Goal: Register for event/course: Sign up to attend an event or enroll in a course

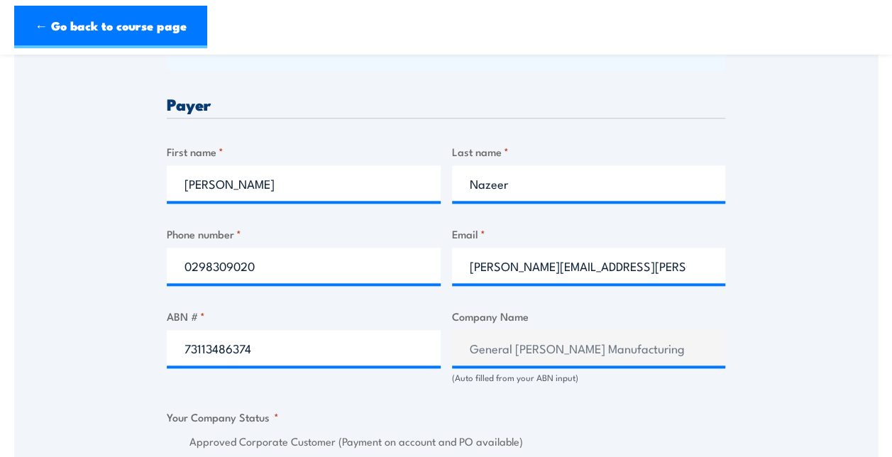
scroll to position [721, 0]
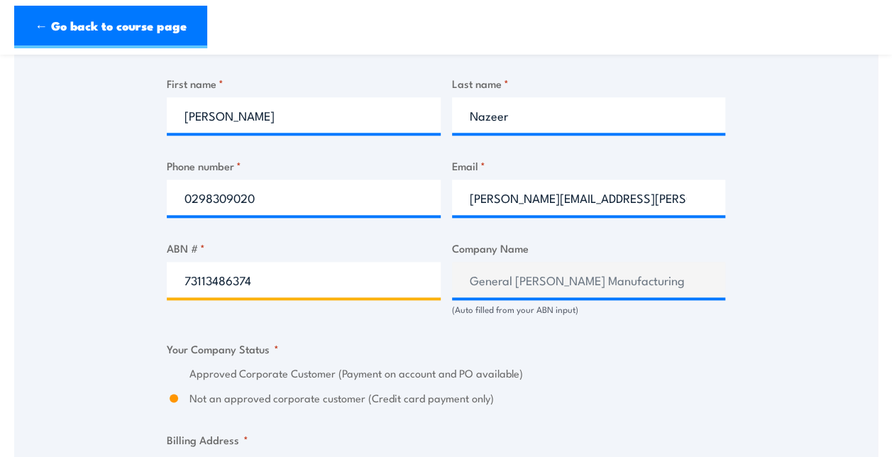
click at [335, 285] on input "73113486374" at bounding box center [304, 279] width 274 height 35
type input "73113486374"
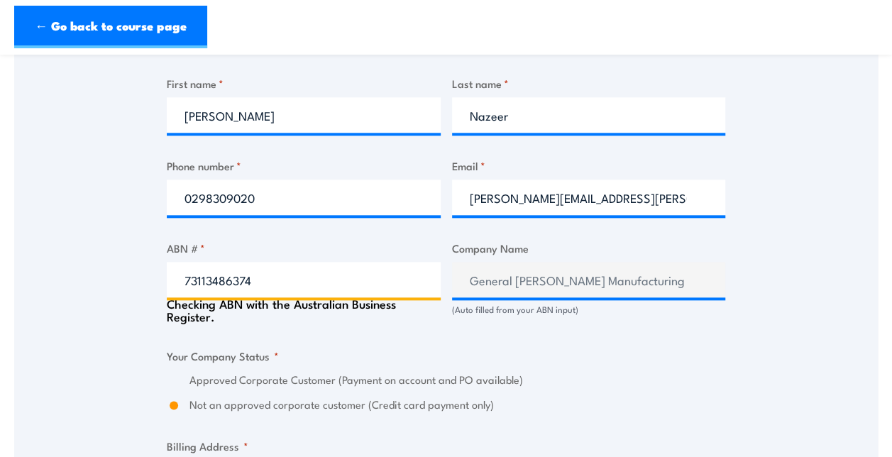
radio input "true"
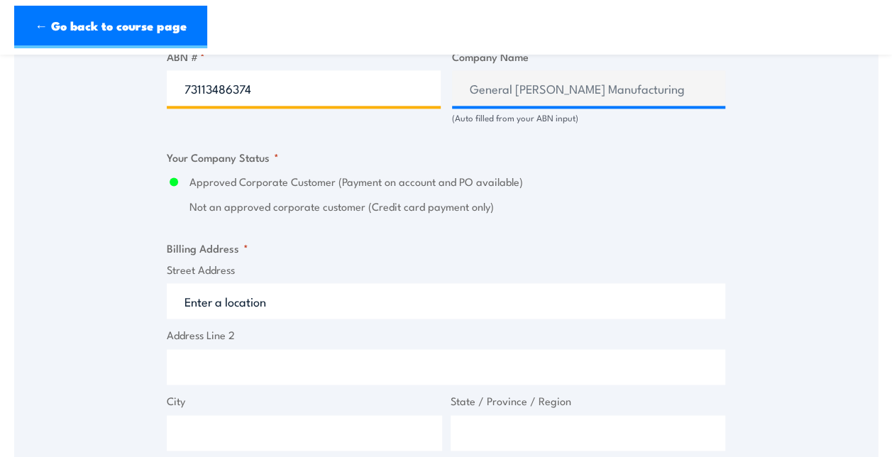
scroll to position [914, 0]
type input "73113486374"
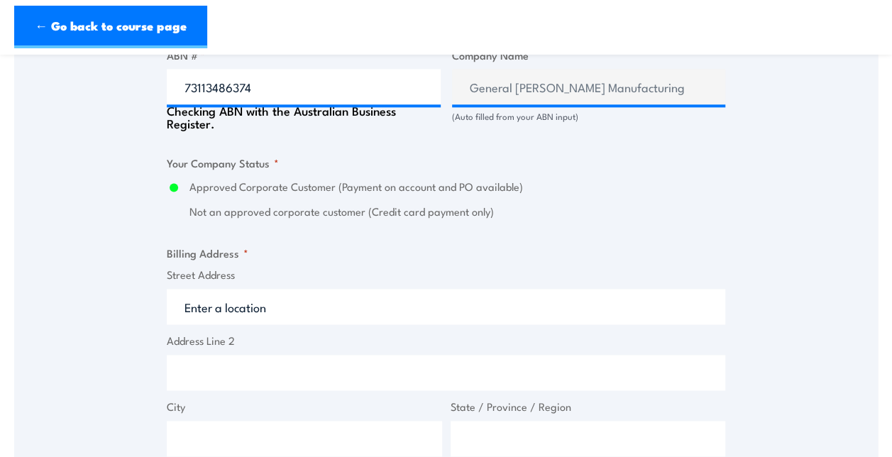
click at [418, 317] on input "Street Address" at bounding box center [446, 306] width 559 height 35
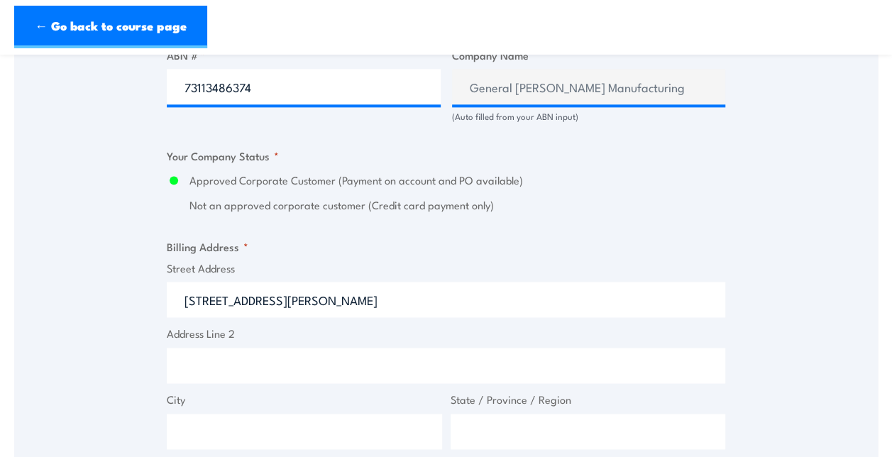
type input "16 kellogg Road"
click at [336, 377] on input "Address Line 2" at bounding box center [446, 365] width 559 height 35
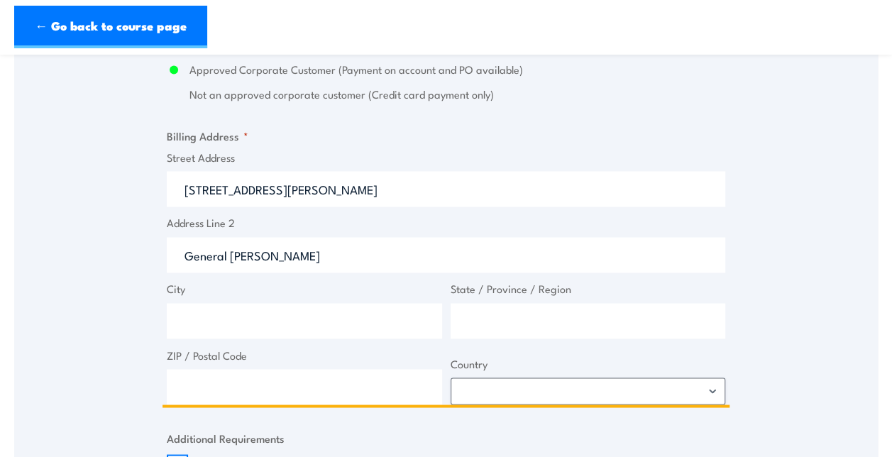
scroll to position [1028, 0]
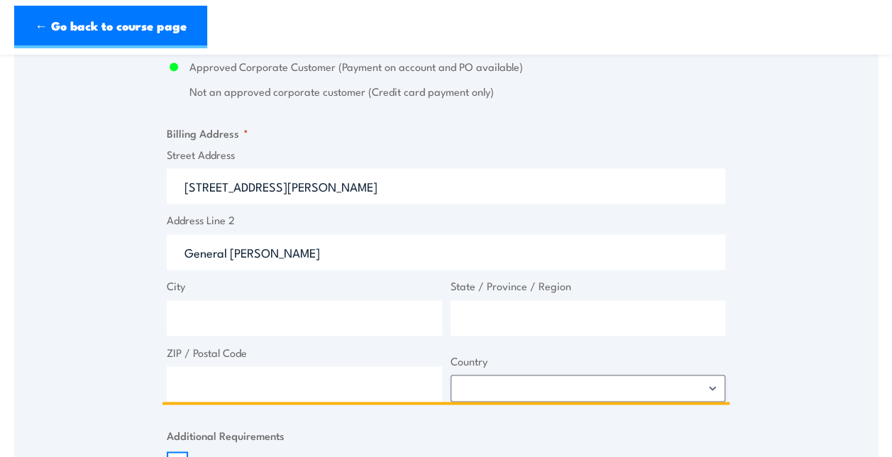
type input "General Mills"
click at [339, 312] on input "City" at bounding box center [304, 317] width 275 height 35
type input "Rooty Hill"
type input "New South Wales"
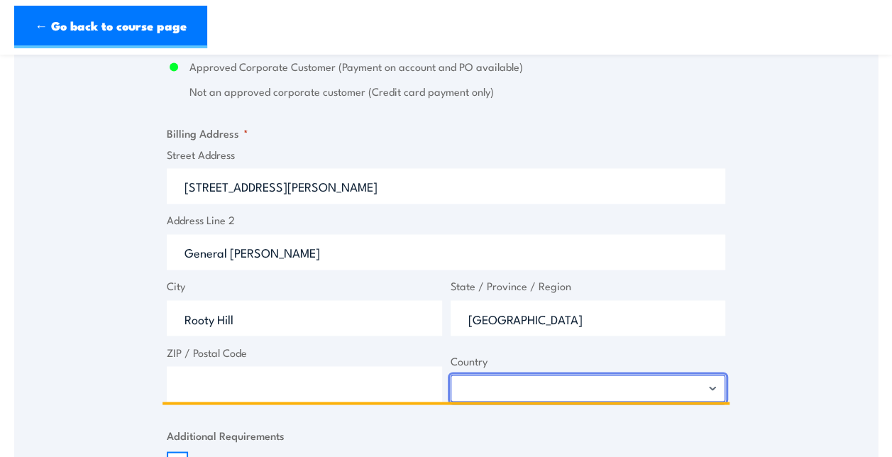
click at [495, 388] on select "Afghanistan Albania Algeria American Samoa Andorra Angola Anguilla Antarctica A…" at bounding box center [588, 388] width 275 height 27
select select "Australia"
click at [451, 375] on select "Afghanistan Albania Algeria American Samoa Andorra Angola Anguilla Antarctica A…" at bounding box center [588, 388] width 275 height 27
click at [320, 397] on input "ZIP / Postal Code" at bounding box center [304, 383] width 275 height 35
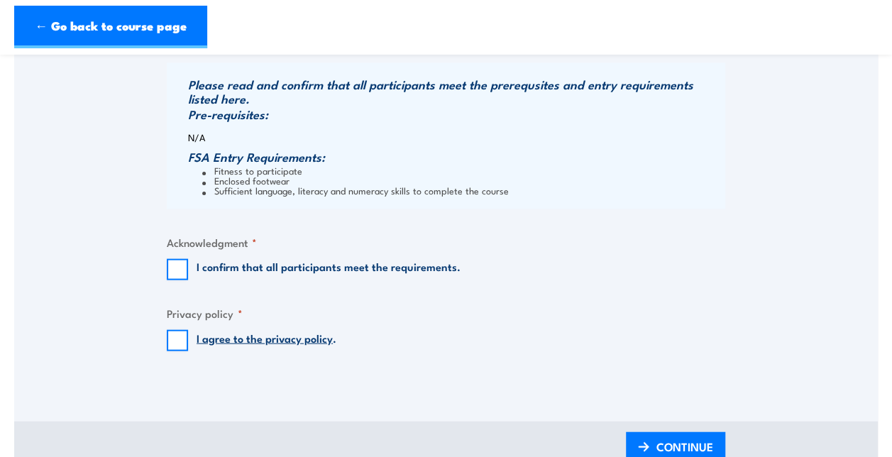
scroll to position [1485, 0]
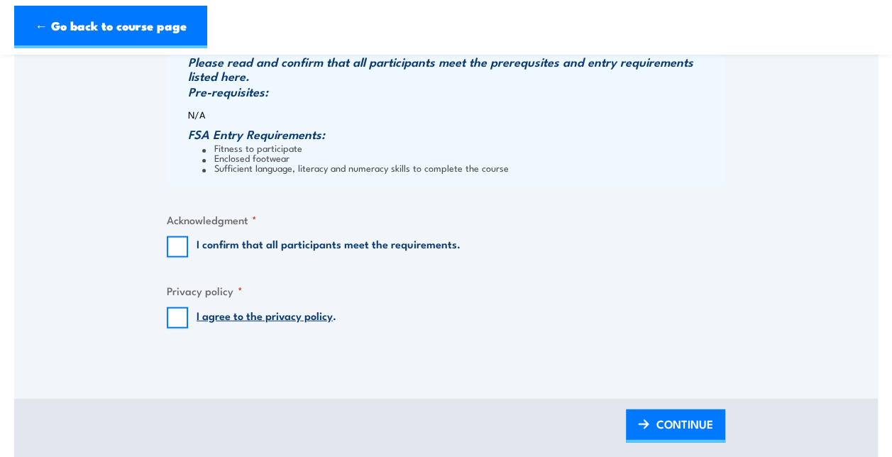
type input "2766"
click at [183, 238] on input "I confirm that all participants meet the requirements." at bounding box center [177, 246] width 21 height 21
checkbox input "true"
click at [176, 322] on input "I agree to the privacy policy ." at bounding box center [177, 317] width 21 height 21
checkbox input "true"
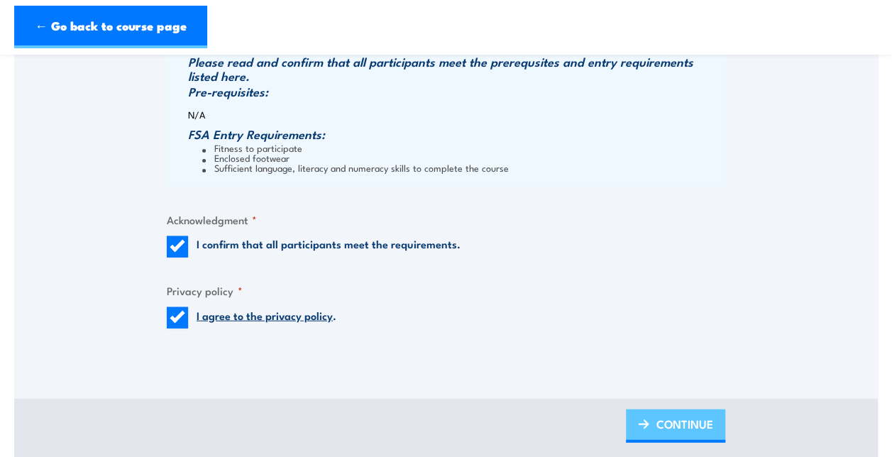
click at [704, 431] on span "CONTINUE" at bounding box center [685, 424] width 57 height 38
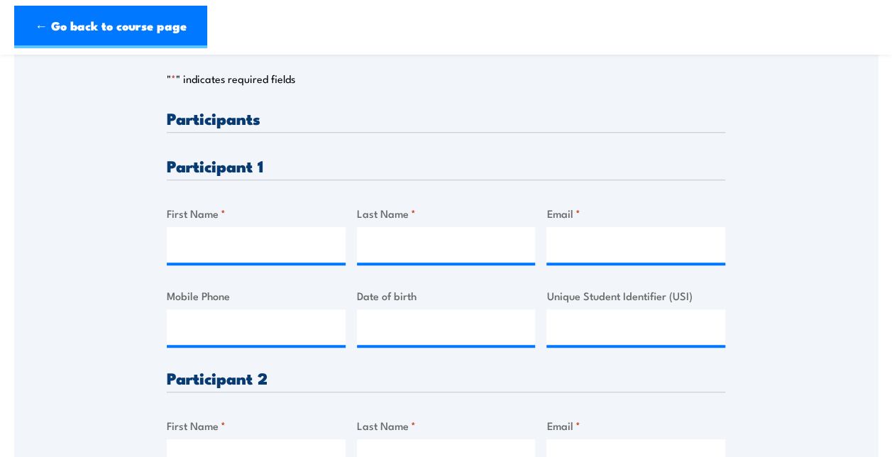
scroll to position [326, 0]
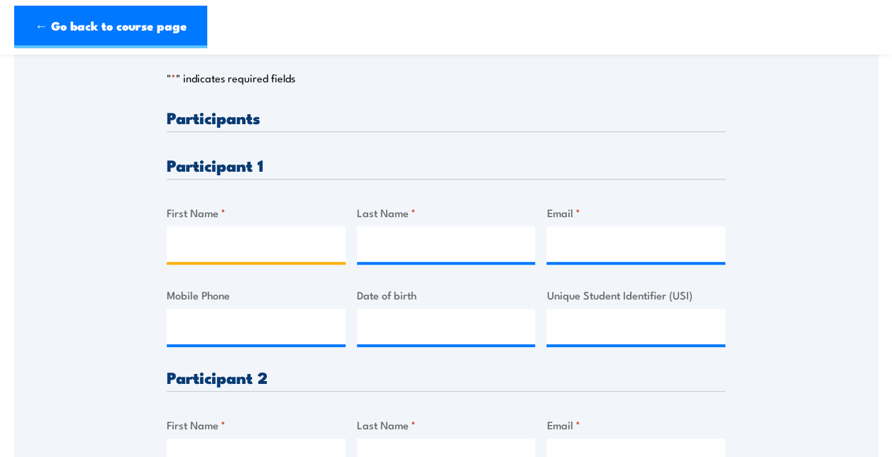
click at [224, 239] on input "First Name *" at bounding box center [256, 243] width 179 height 35
type input "Melissa"
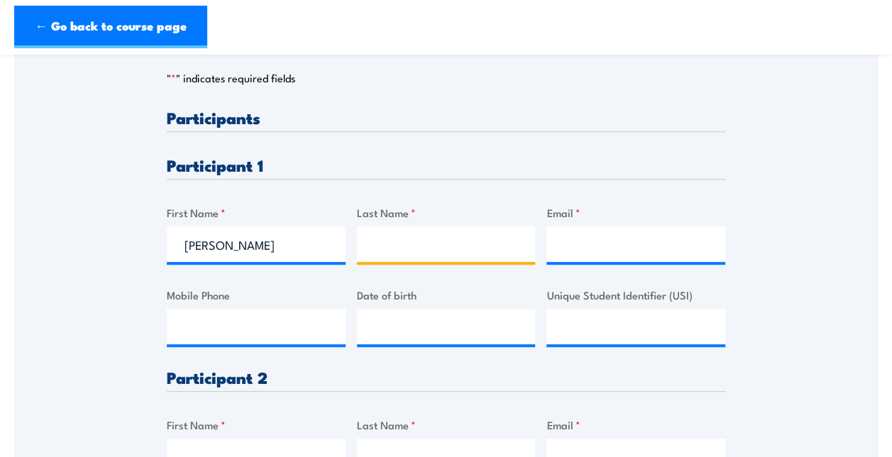
type input "Sunderland"
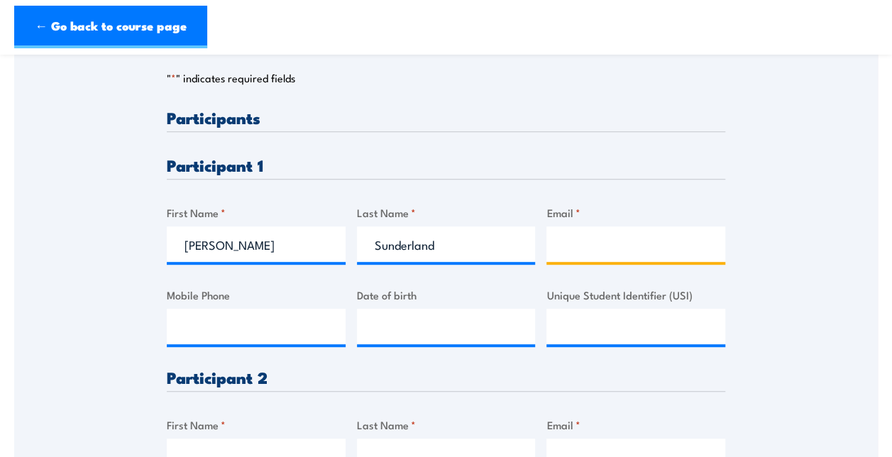
type input "melissa.sunderland@genmills.com"
click at [843, 344] on div "Please provide names and contact details for each of the participants below. No…" at bounding box center [446, 252] width 864 height 669
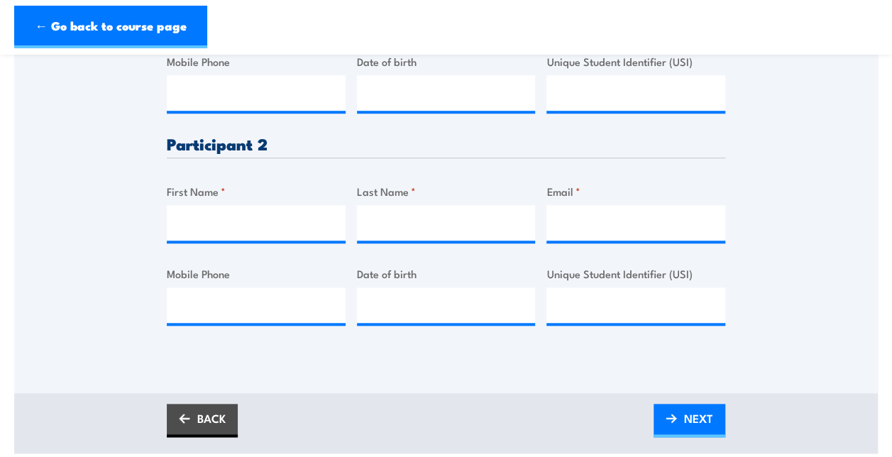
scroll to position [568, 0]
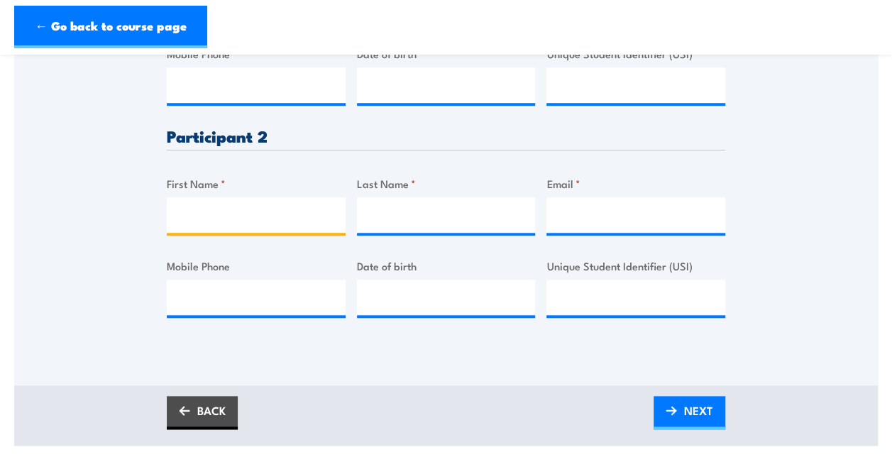
click at [287, 216] on input "First Name *" at bounding box center [256, 214] width 179 height 35
type input "[PERSON_NAME]"
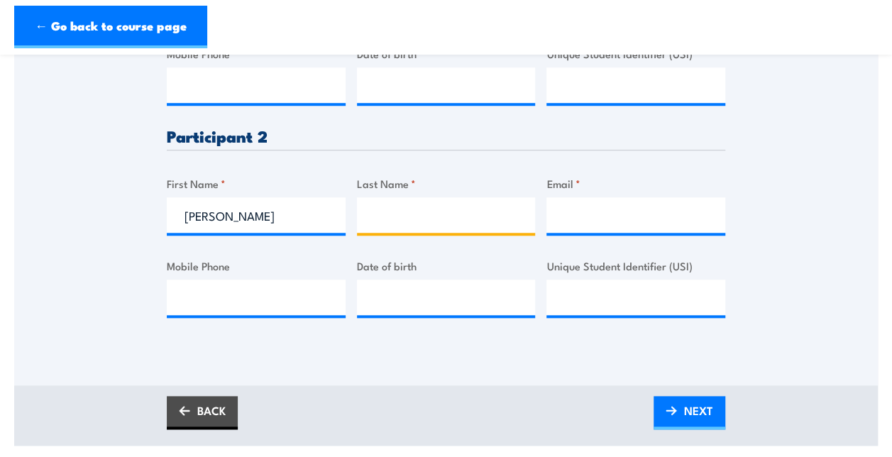
type input "Raiwhara"
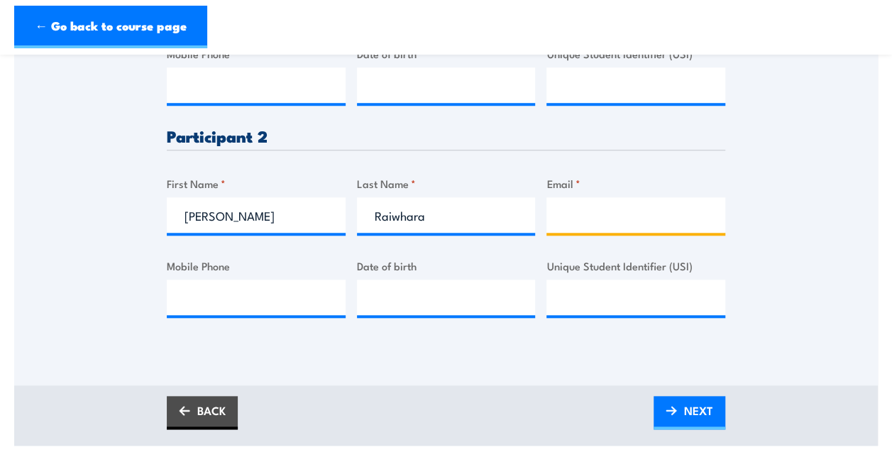
type input "[PERSON_NAME][EMAIL_ADDRESS][DOMAIN_NAME]"
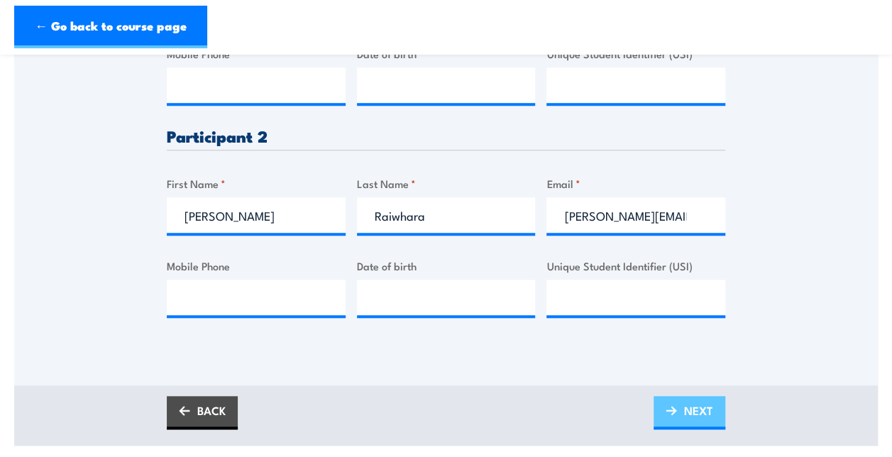
click at [707, 410] on span "NEXT" at bounding box center [698, 411] width 29 height 38
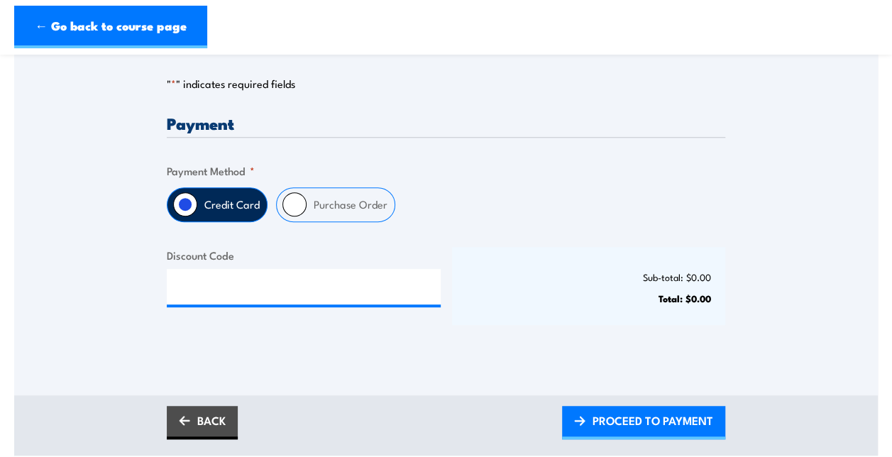
scroll to position [302, 0]
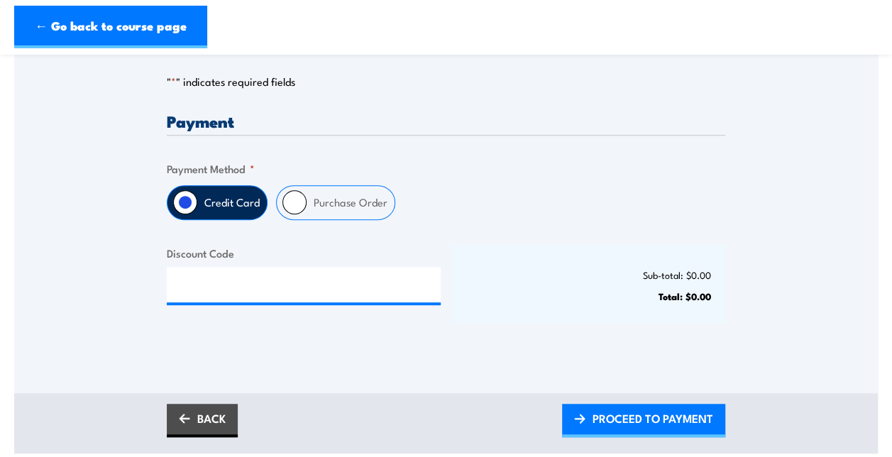
click at [362, 199] on label "Purchase Order" at bounding box center [351, 202] width 88 height 33
click at [307, 199] on input "Purchase Order" at bounding box center [294, 202] width 24 height 24
radio input "true"
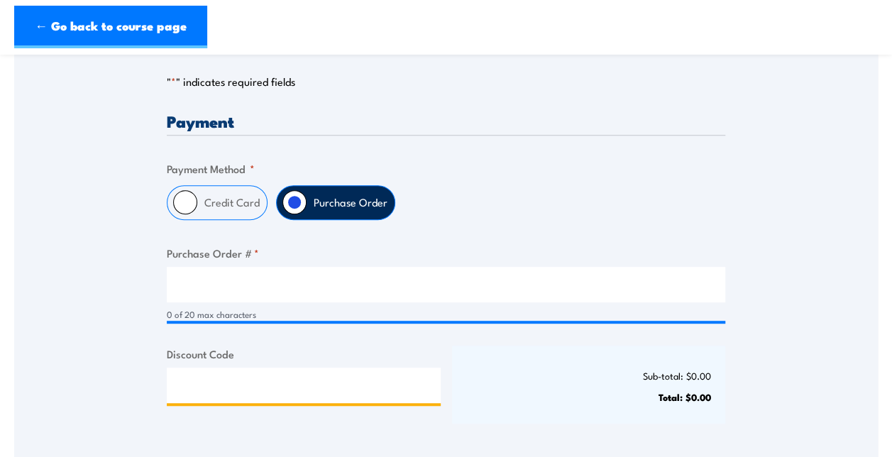
click at [310, 375] on input "Discount Code" at bounding box center [304, 385] width 274 height 35
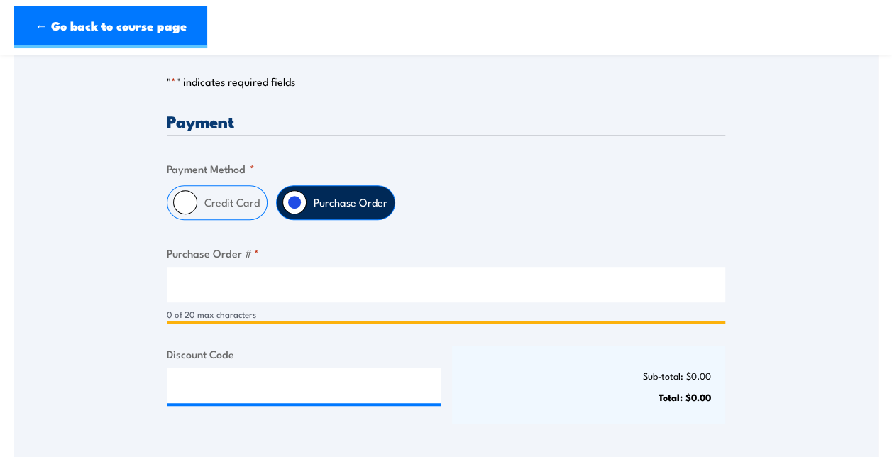
click at [329, 291] on input "Purchase Order # *" at bounding box center [446, 284] width 559 height 35
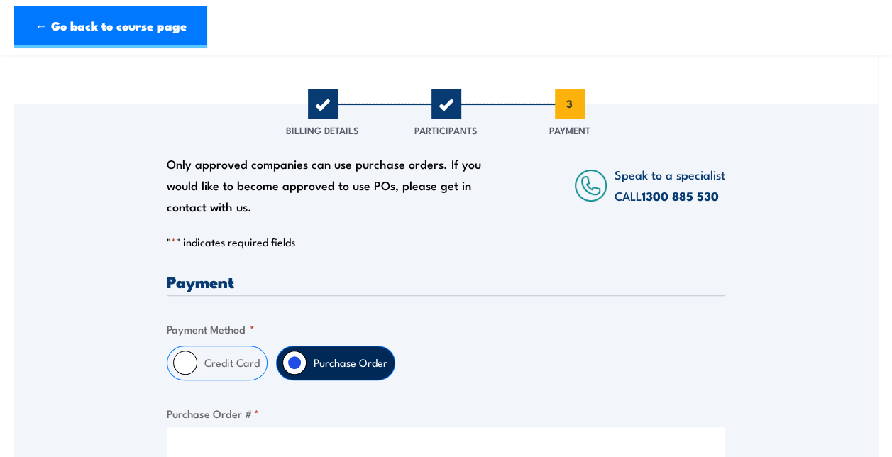
scroll to position [169, 0]
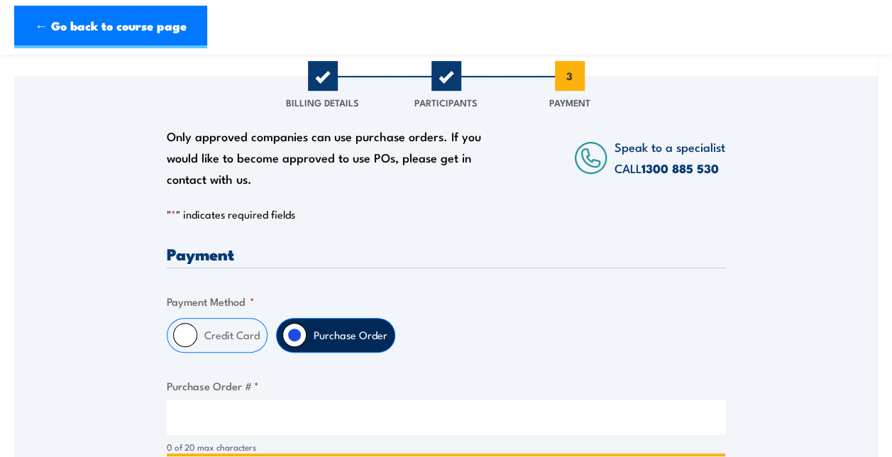
click at [353, 423] on input "Purchase Order # *" at bounding box center [446, 417] width 559 height 35
paste input "200773904"
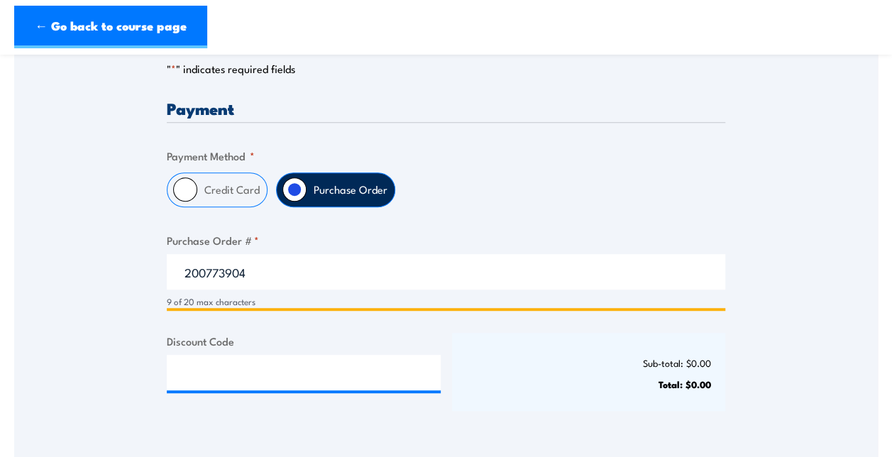
scroll to position [315, 0]
click at [186, 268] on input "200773904" at bounding box center [446, 270] width 559 height 35
click at [289, 265] on input "200773904" at bounding box center [446, 270] width 559 height 35
type input "200773904"
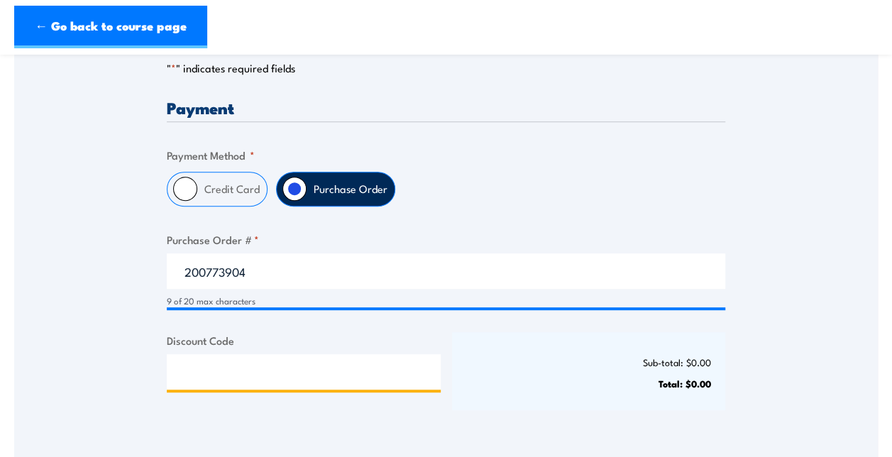
click at [272, 380] on input "Discount Code" at bounding box center [304, 371] width 274 height 35
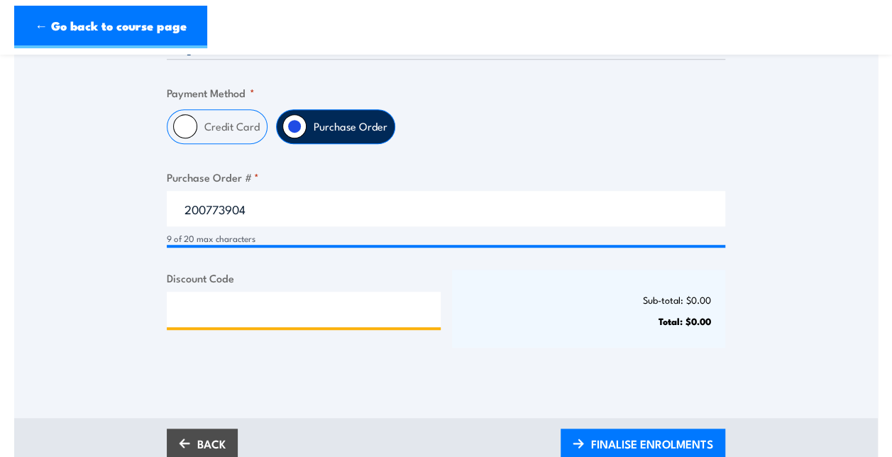
scroll to position [375, 0]
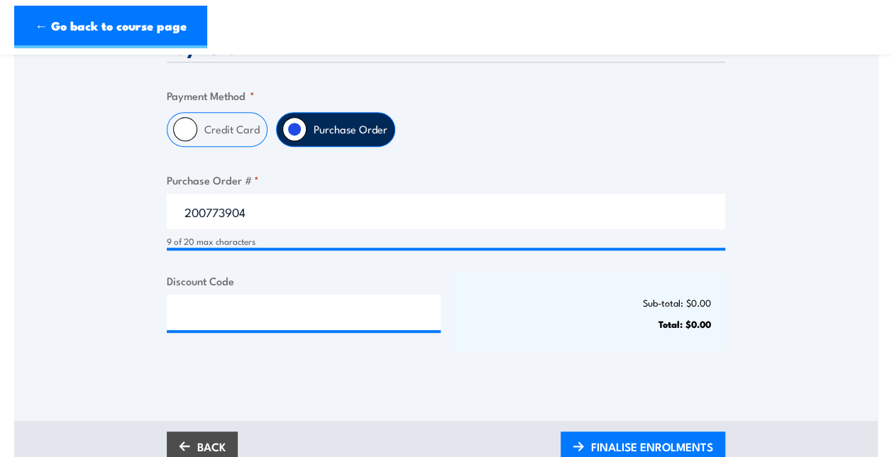
click at [781, 336] on div "Only approved companies can use purchase orders. If you would like to become ap…" at bounding box center [446, 125] width 864 height 511
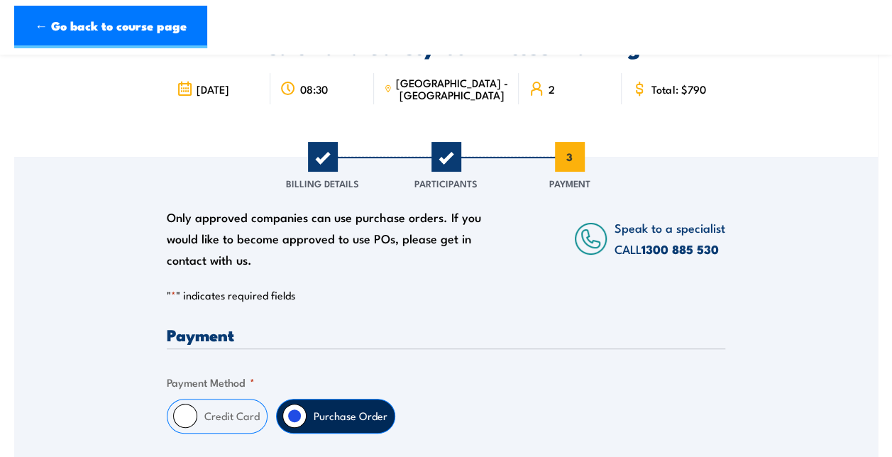
scroll to position [0, 0]
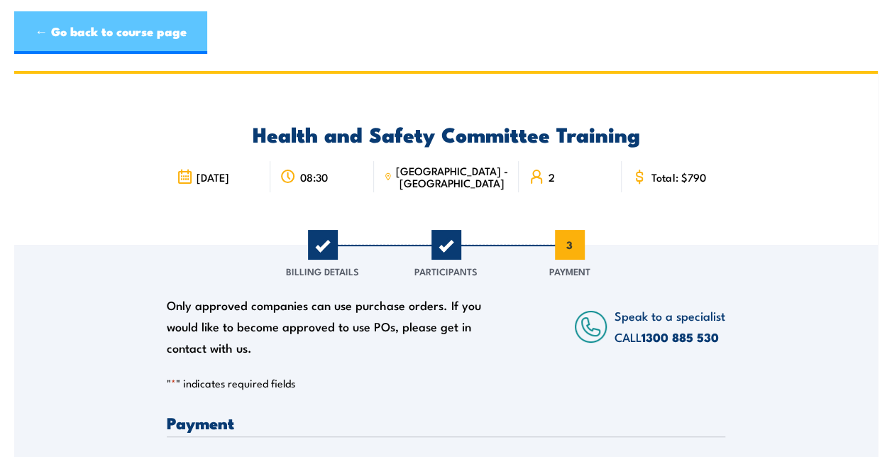
click at [123, 26] on link "← Go back to course page" at bounding box center [110, 32] width 193 height 43
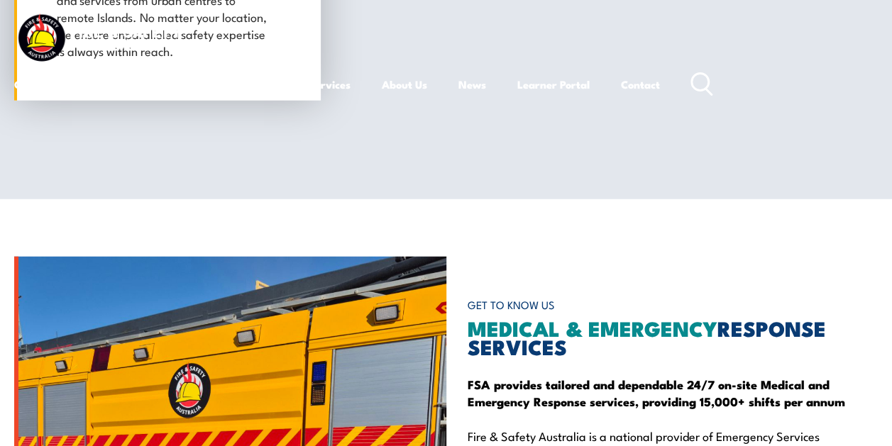
scroll to position [1857, 0]
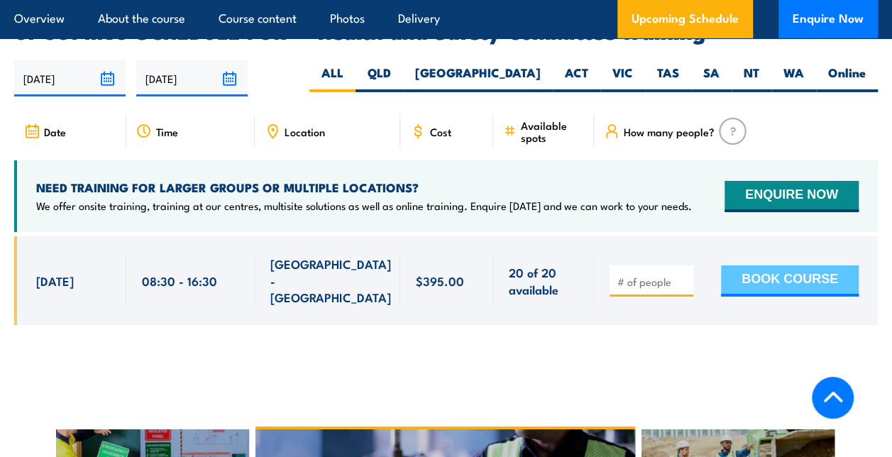
scroll to position [2316, 0]
click at [661, 265] on div at bounding box center [652, 280] width 84 height 31
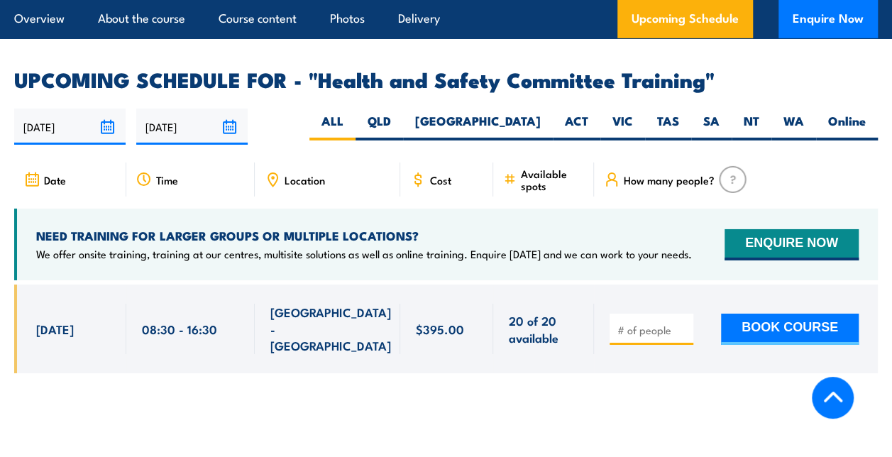
scroll to position [2258, 0]
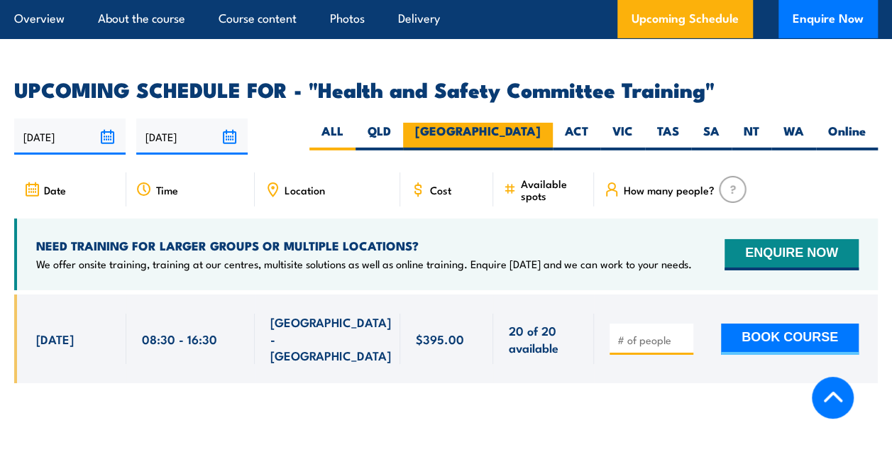
click at [511, 123] on label "[GEOGRAPHIC_DATA]" at bounding box center [478, 137] width 150 height 28
click at [541, 123] on input "[GEOGRAPHIC_DATA]" at bounding box center [545, 127] width 9 height 9
radio input "true"
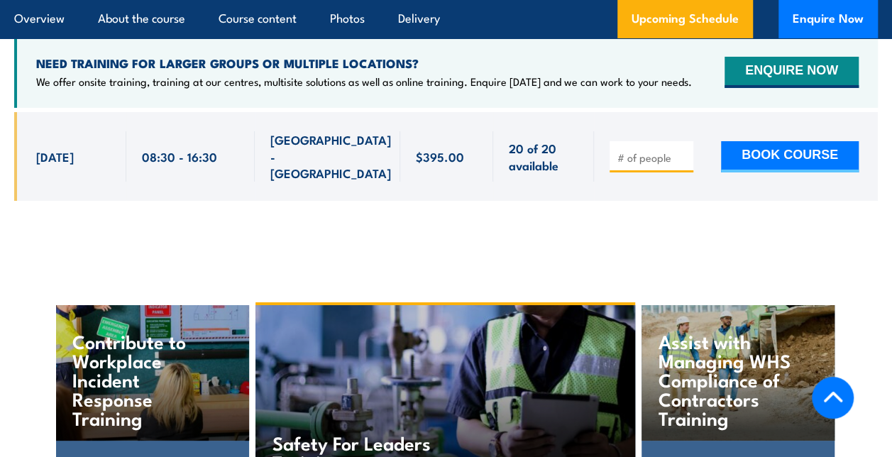
scroll to position [2439, 0]
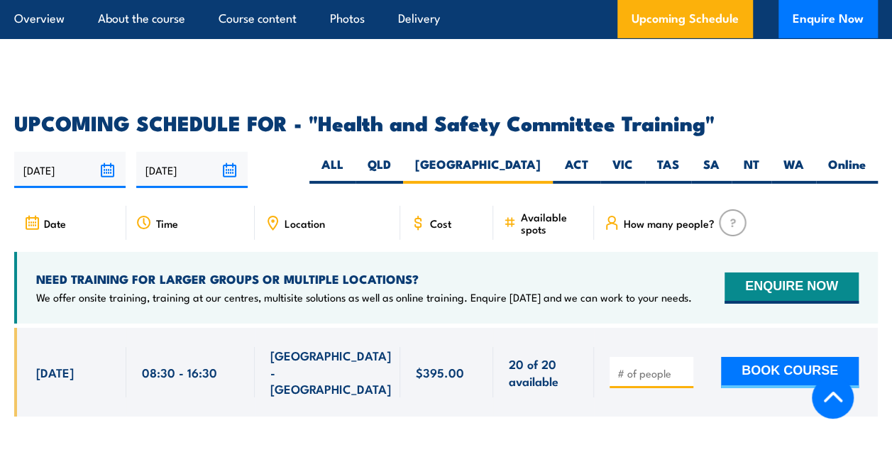
scroll to position [2258, 0]
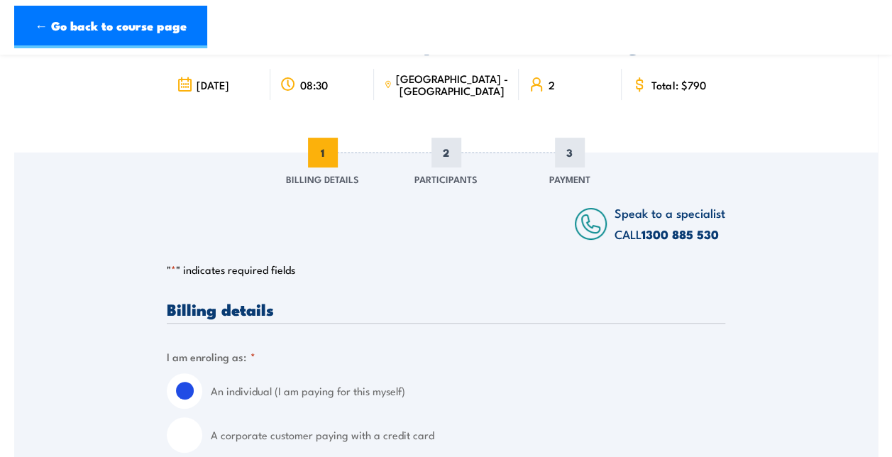
scroll to position [82, 0]
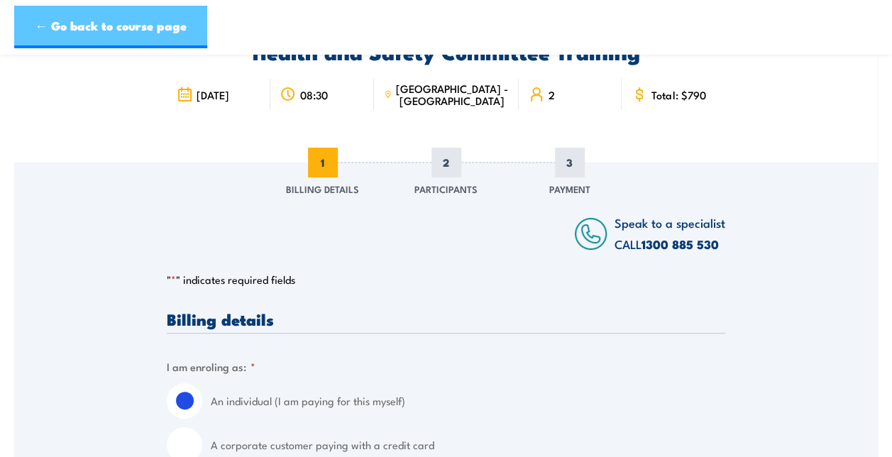
click at [160, 45] on link "← Go back to course page" at bounding box center [110, 27] width 193 height 43
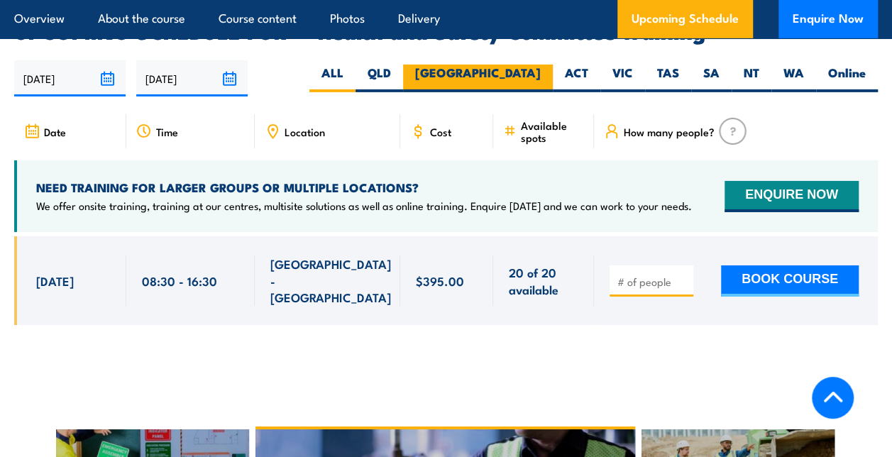
click at [521, 65] on label "[GEOGRAPHIC_DATA]" at bounding box center [478, 79] width 150 height 28
click at [541, 65] on input "[GEOGRAPHIC_DATA]" at bounding box center [545, 69] width 9 height 9
radio input "true"
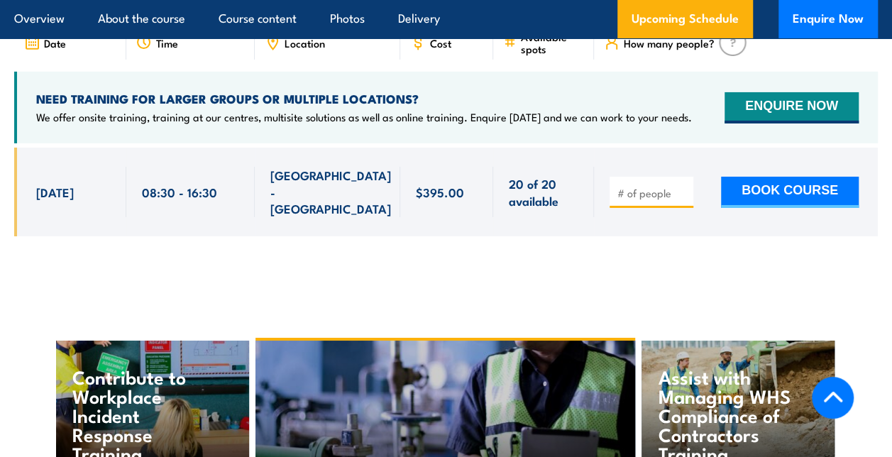
scroll to position [2384, 0]
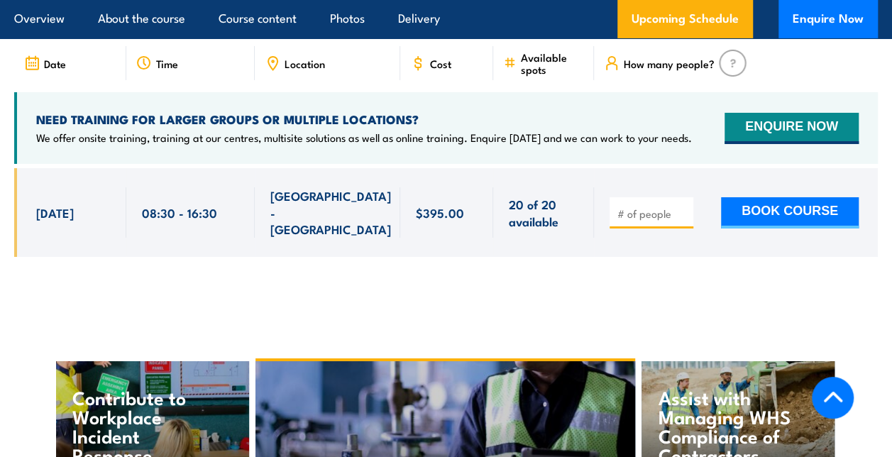
click at [673, 197] on div at bounding box center [652, 212] width 84 height 31
click at [653, 207] on input "number" at bounding box center [652, 214] width 71 height 14
type input "2"
click at [764, 197] on button "BOOK COURSE" at bounding box center [790, 212] width 138 height 31
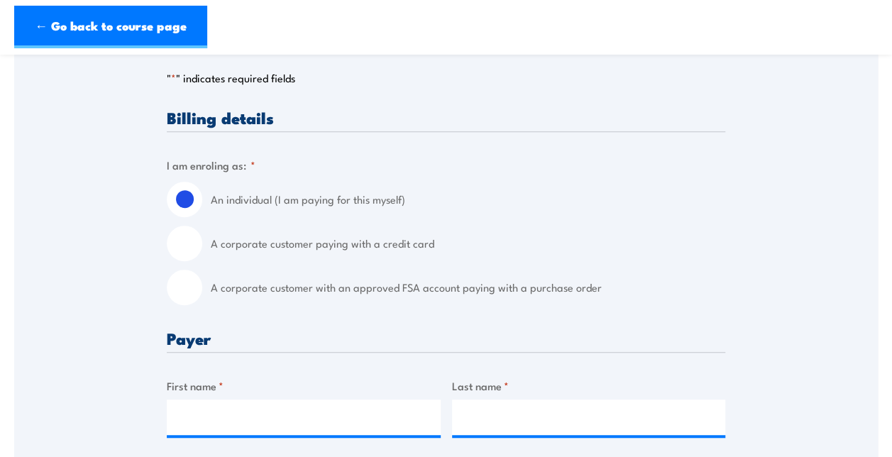
scroll to position [287, 0]
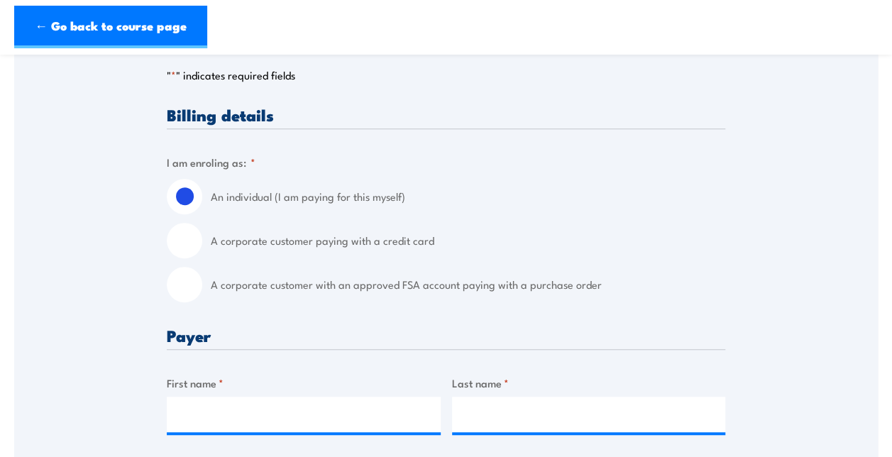
click at [192, 287] on input "A corporate customer with an approved FSA account paying with a purchase order" at bounding box center [184, 284] width 35 height 35
radio input "true"
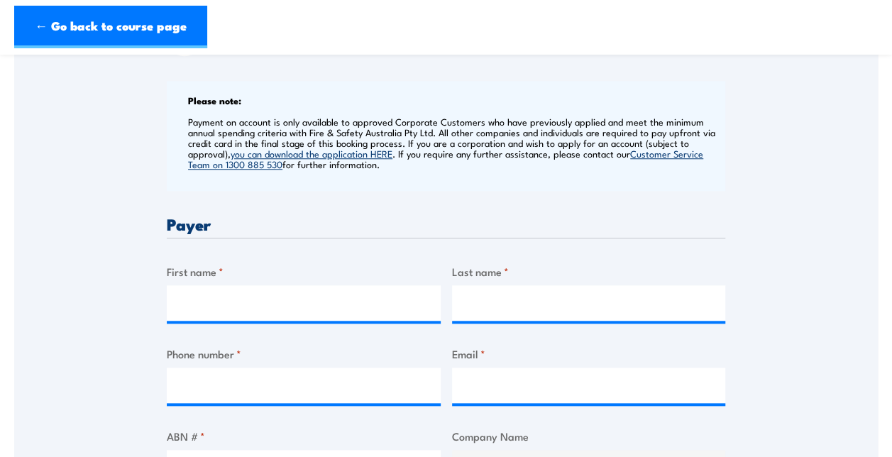
scroll to position [534, 0]
click at [278, 296] on input "First name *" at bounding box center [304, 302] width 274 height 35
type input "Shareena"
type input "Nazeer"
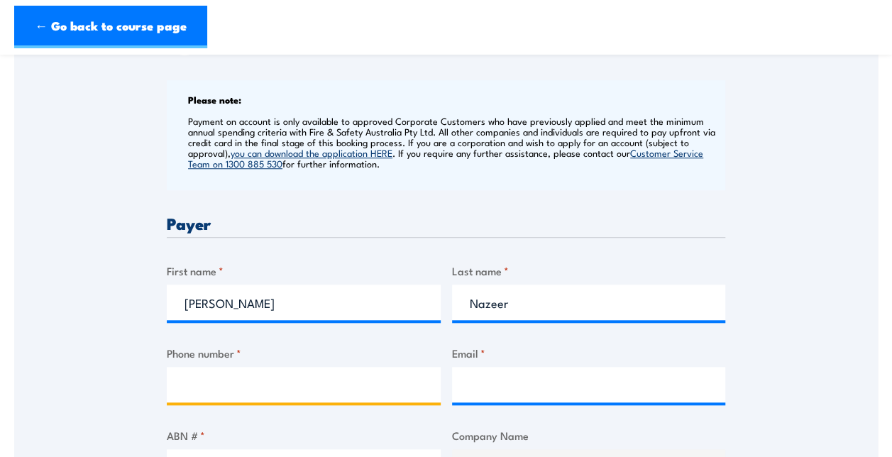
type input "0298309020"
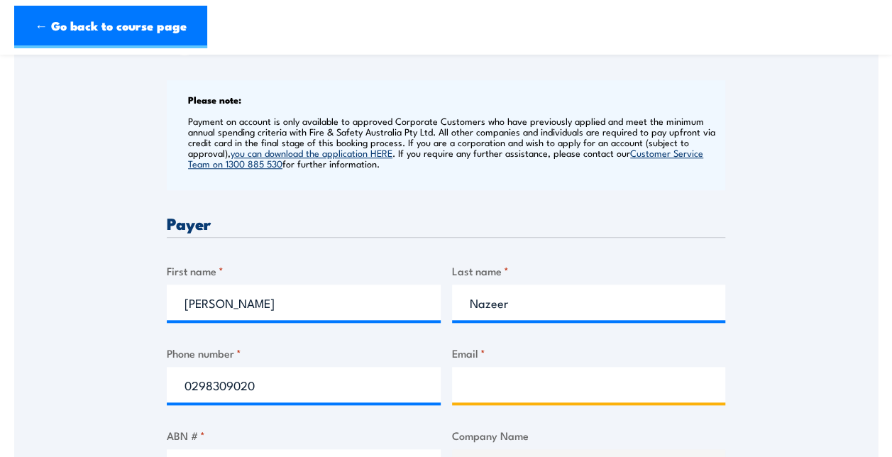
type input "shareena.nazeer@genmills.com"
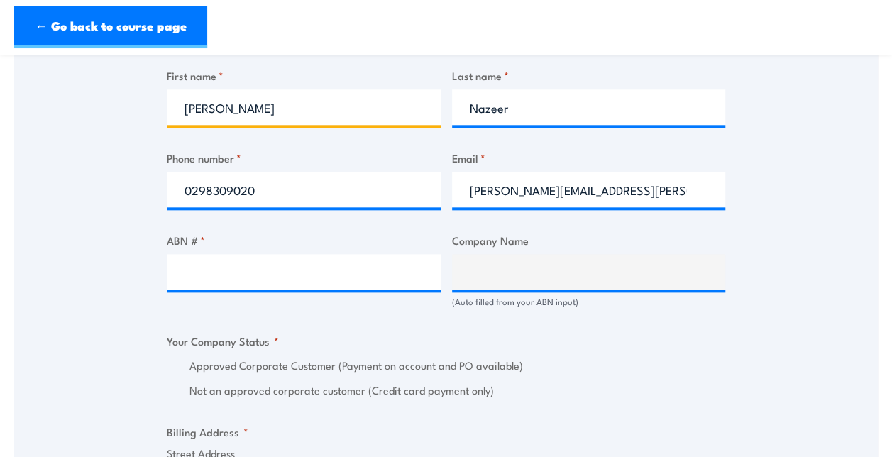
scroll to position [731, 0]
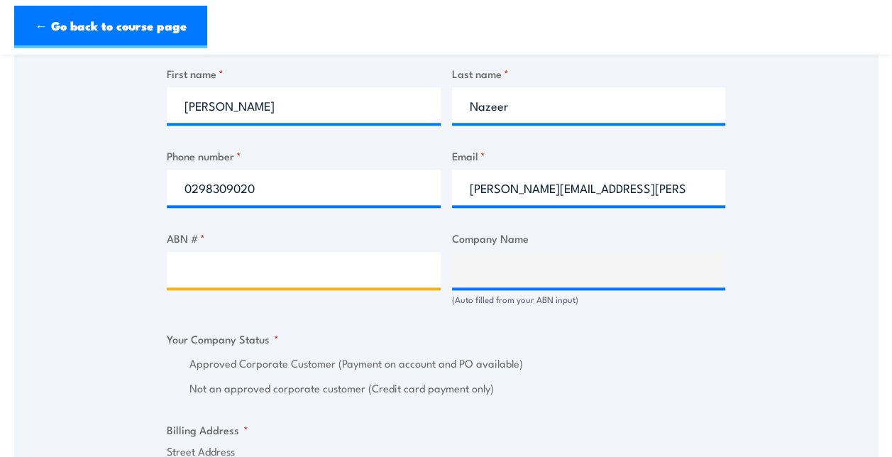
click at [354, 265] on input "ABN # *" at bounding box center [304, 269] width 274 height 35
click at [317, 277] on input "ABN # *" at bounding box center [304, 269] width 274 height 35
click at [370, 287] on div at bounding box center [304, 269] width 274 height 35
click at [365, 270] on input "ABN # *" at bounding box center [304, 269] width 274 height 35
paste input "73 113 486 374"
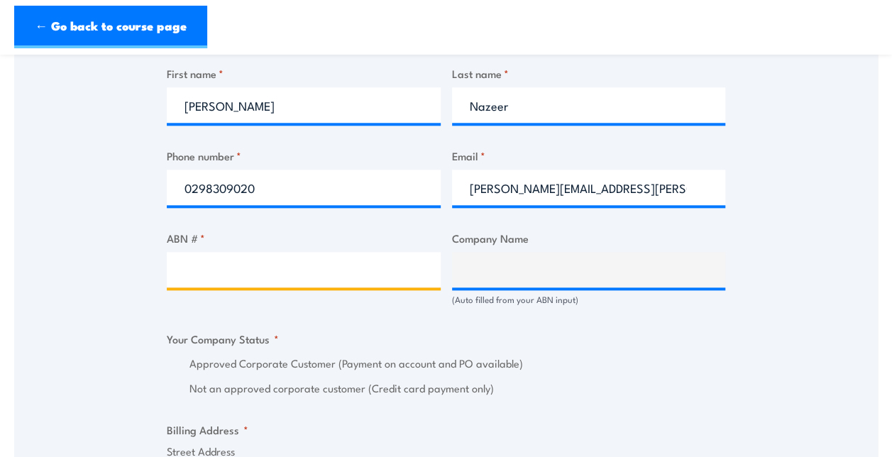
type input "73 113 486 374"
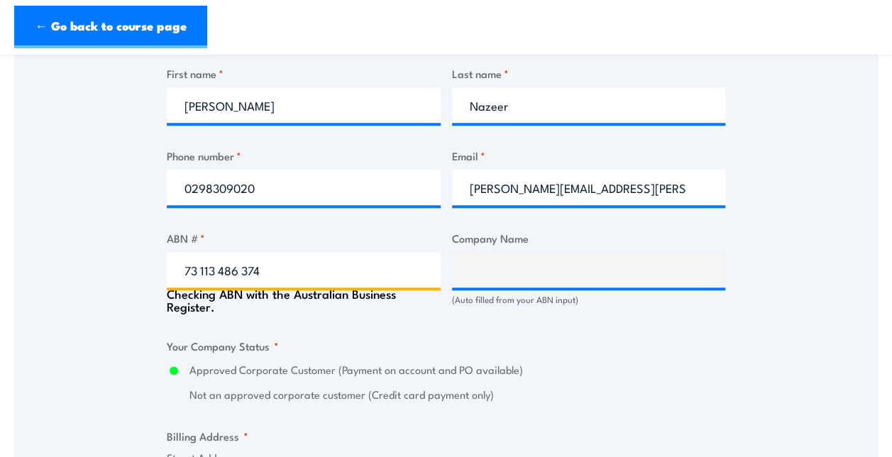
type input "General Mills Manufacturing Australia Pty Ltd"
radio input "true"
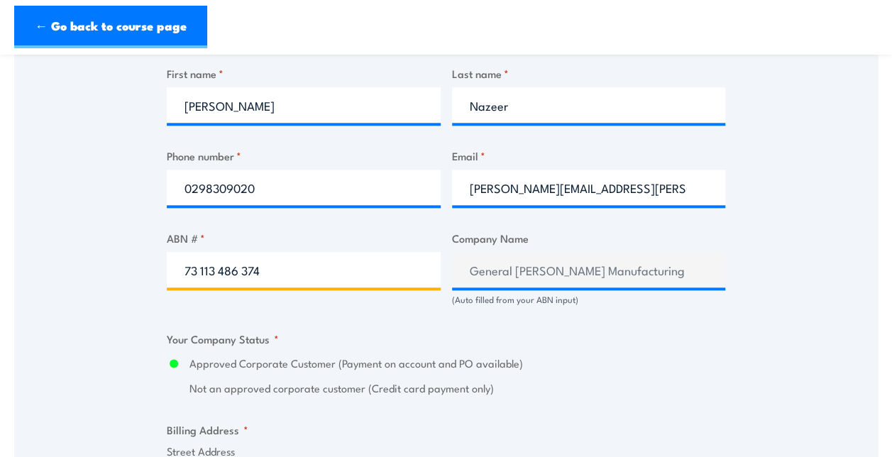
type input "73 113 486 374"
click at [617, 325] on div "Billing details I am enroling as: * An individual (I am paying for this myself)…" at bounding box center [446, 384] width 559 height 1445
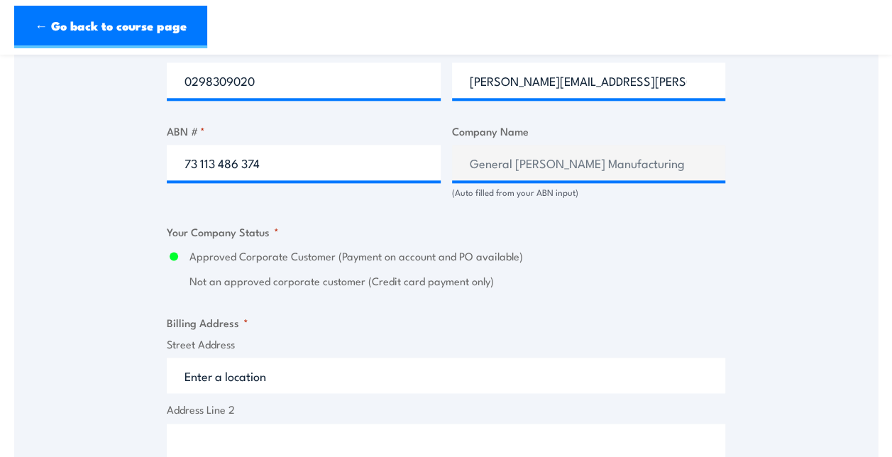
scroll to position [848, 0]
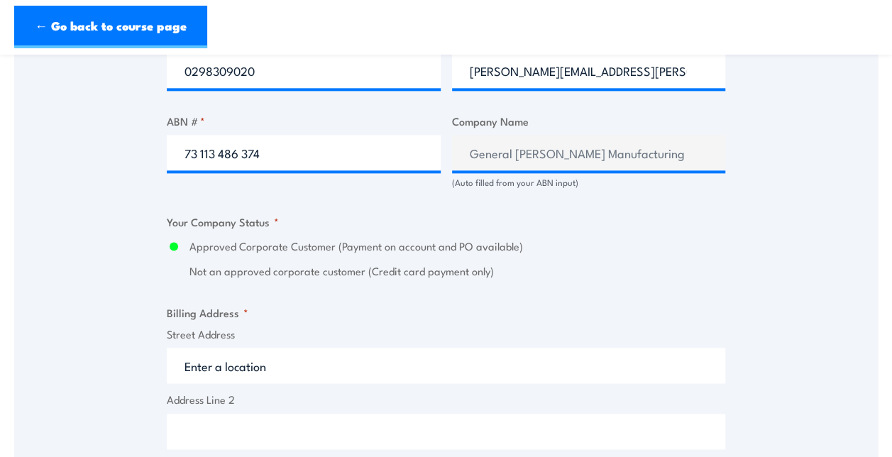
click at [480, 361] on input "Street Address" at bounding box center [446, 365] width 559 height 35
type input "16 kellogg Road"
type input "General Mills"
type input "Rooty Hill"
type input "New South Wales"
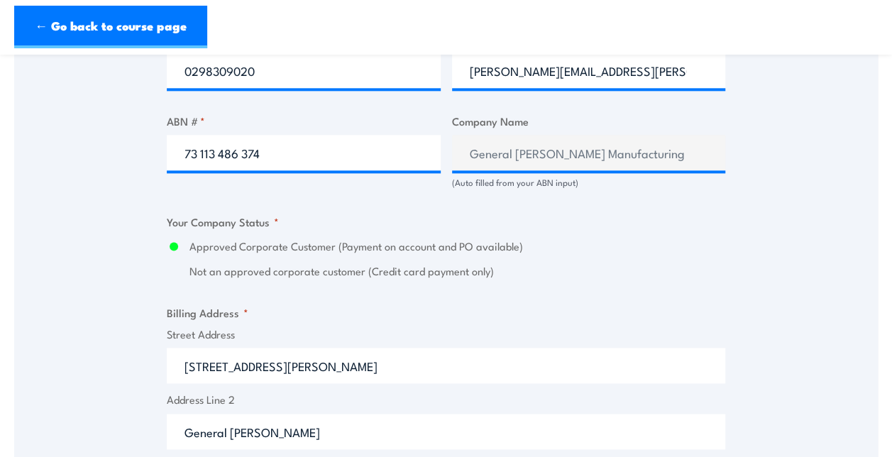
type input "2766"
select select "Australia"
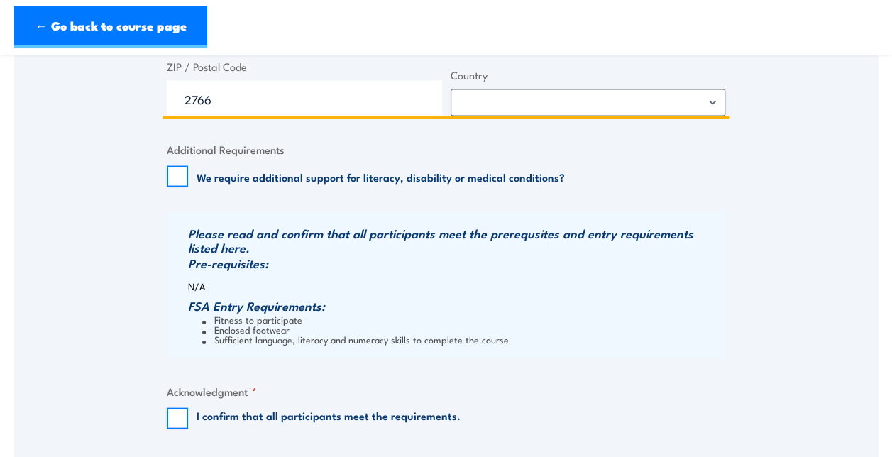
scroll to position [1324, 0]
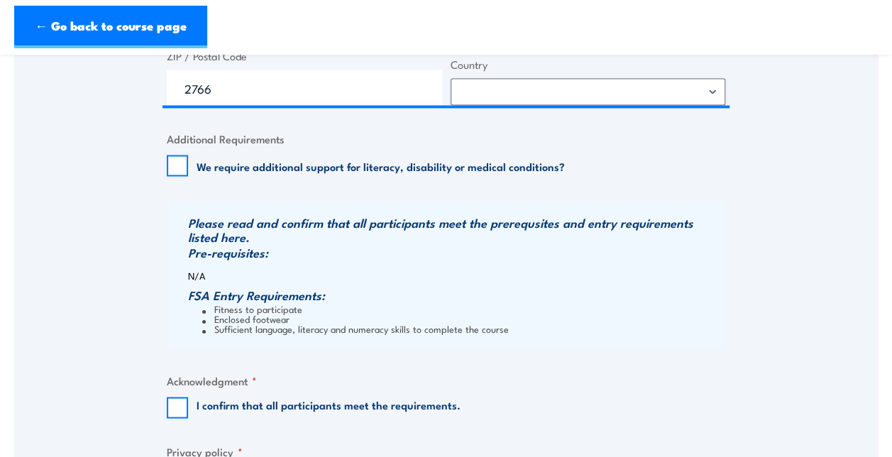
click at [189, 412] on div "I confirm that all participants meet the requirements." at bounding box center [314, 407] width 294 height 21
click at [190, 406] on div "I confirm that all participants meet the requirements." at bounding box center [314, 407] width 294 height 21
click at [186, 406] on input "I confirm that all participants meet the requirements." at bounding box center [177, 407] width 21 height 21
checkbox input "true"
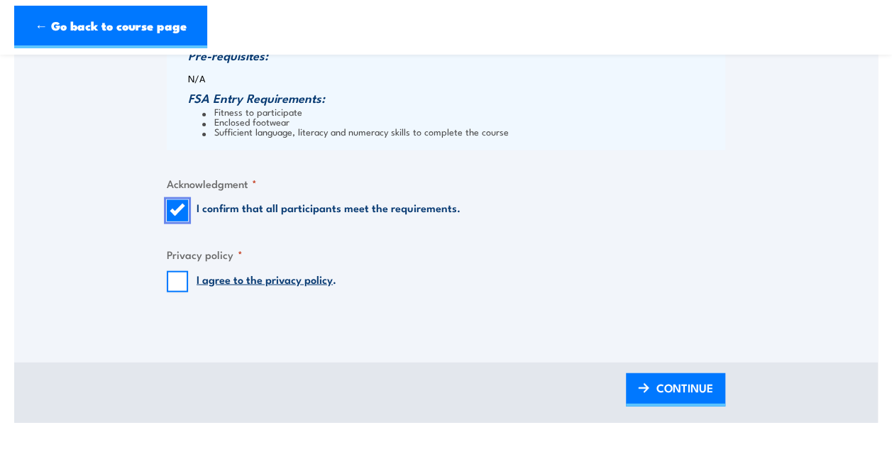
scroll to position [1522, 0]
click at [179, 283] on input "I agree to the privacy policy ." at bounding box center [177, 280] width 21 height 21
checkbox input "true"
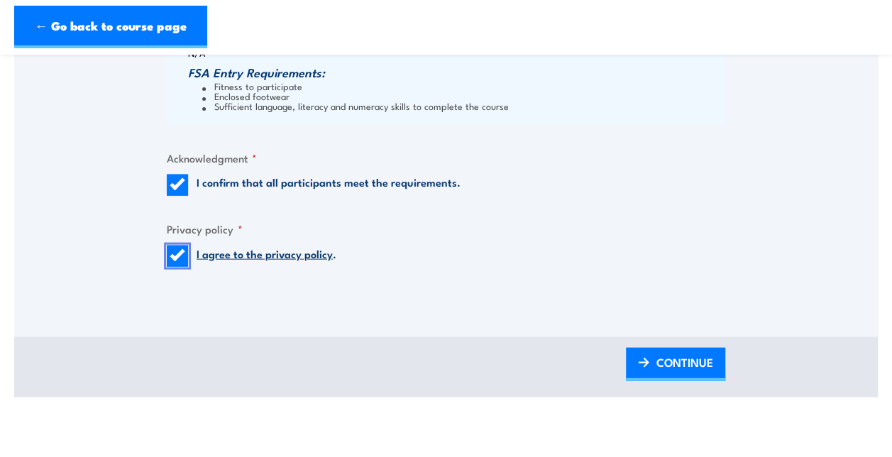
scroll to position [1545, 0]
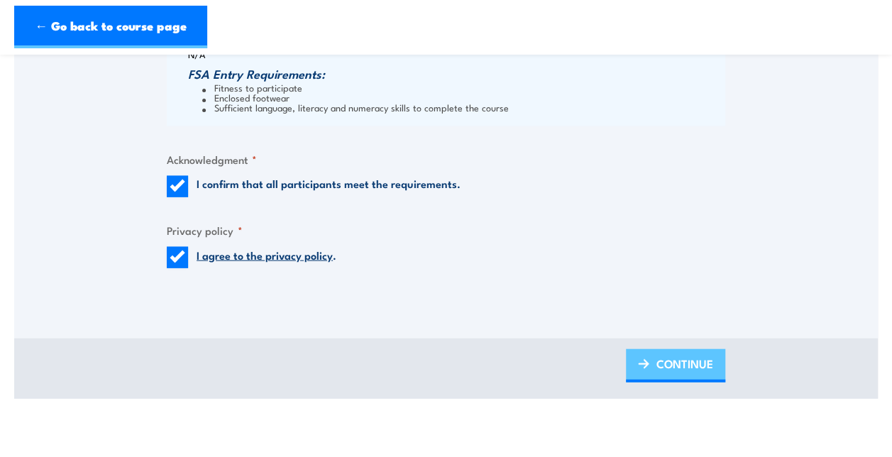
click at [659, 362] on span "CONTINUE" at bounding box center [685, 364] width 57 height 38
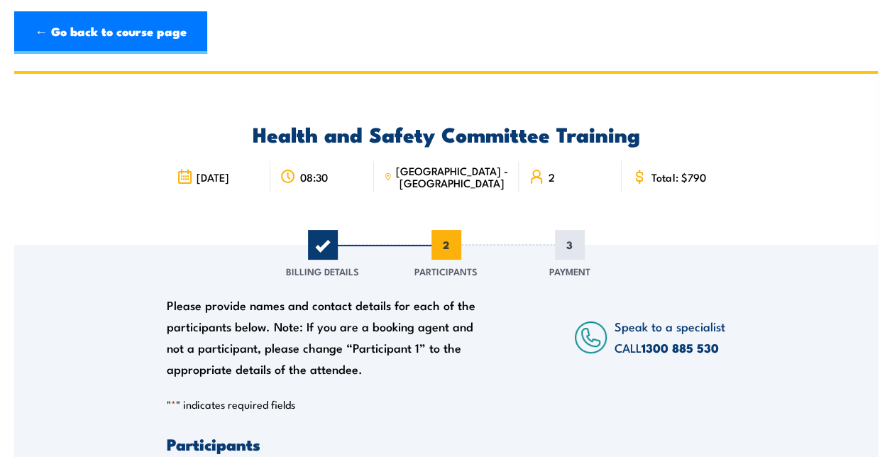
scroll to position [0, 0]
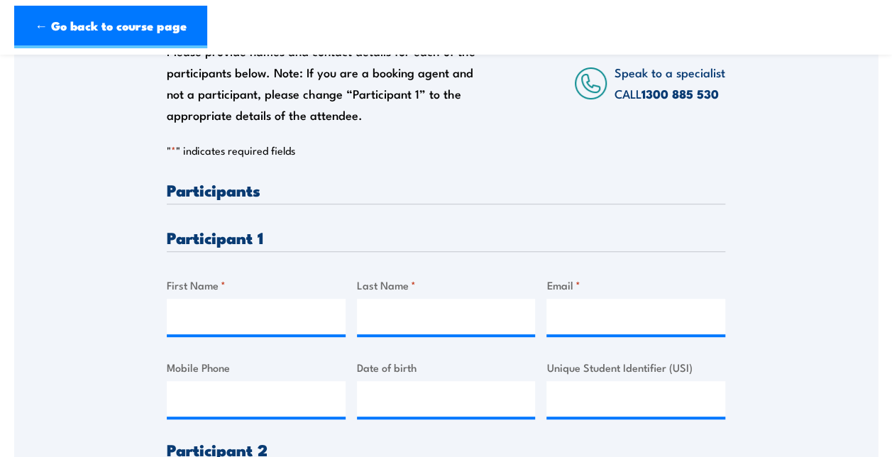
scroll to position [257, 0]
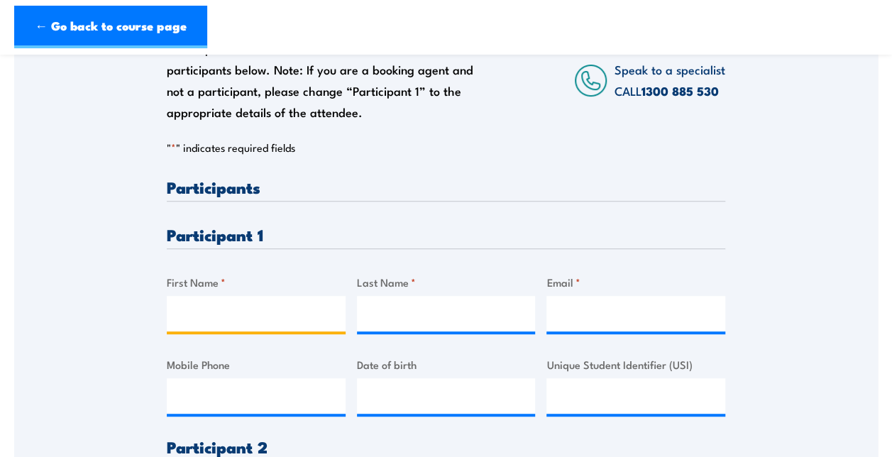
click at [247, 315] on input "First Name *" at bounding box center [256, 313] width 179 height 35
type input "Melissa"
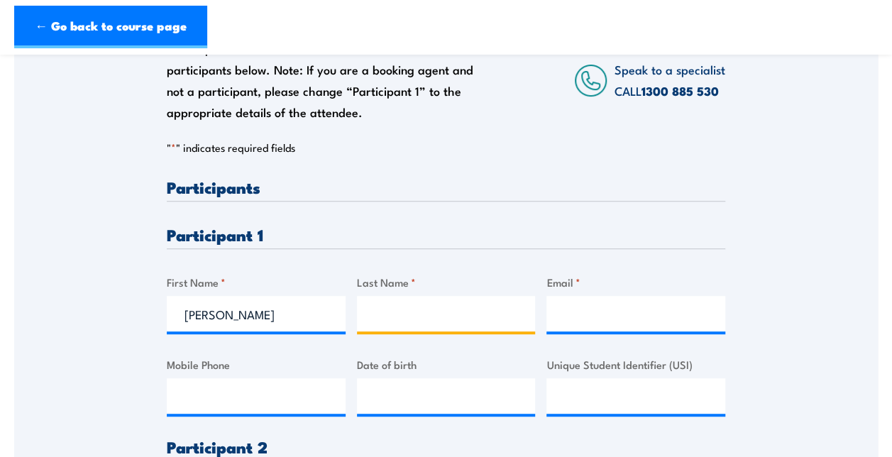
type input "Sunderland"
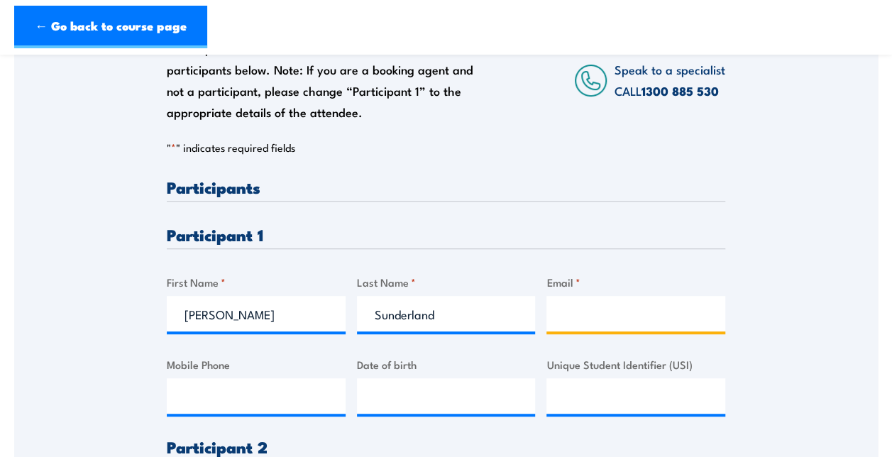
type input "melissa.sunderland@genmills.com"
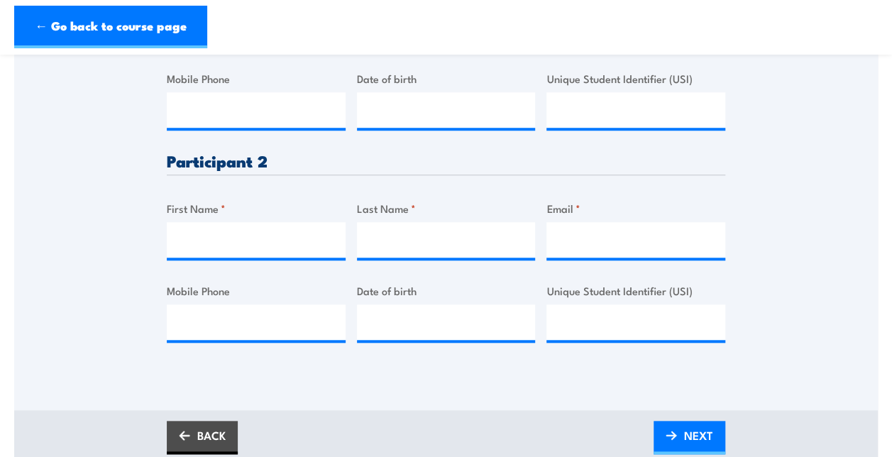
scroll to position [544, 0]
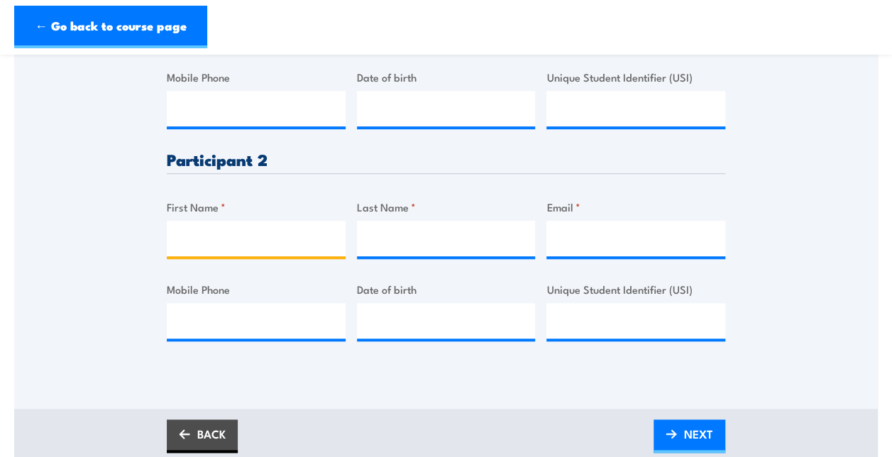
click at [198, 252] on input "First Name *" at bounding box center [256, 238] width 179 height 35
type input "Kyndra"
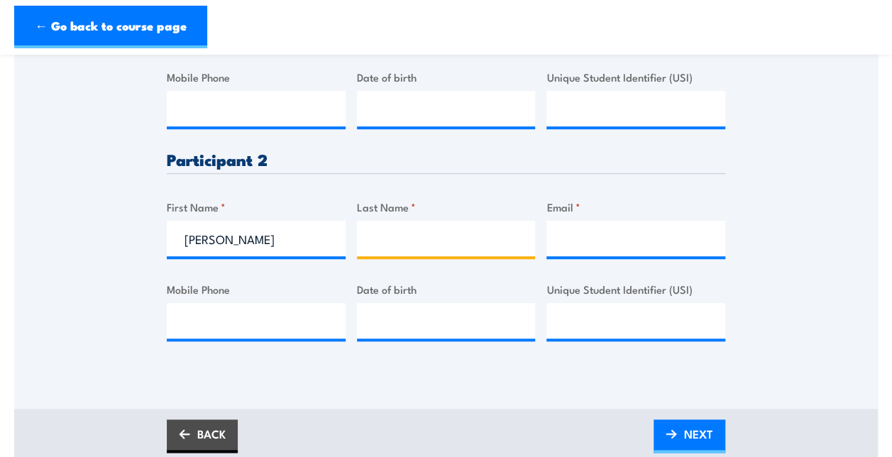
type input "Raiwhara"
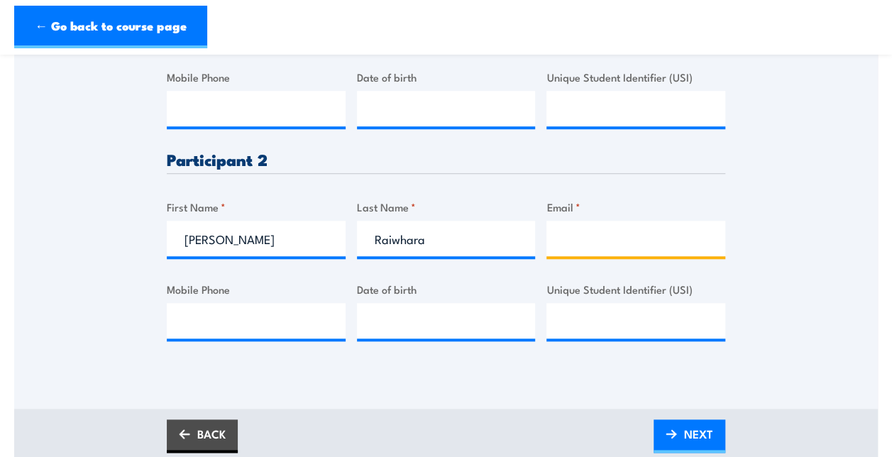
type input "Kyndra.Raiwhara@genmills.com"
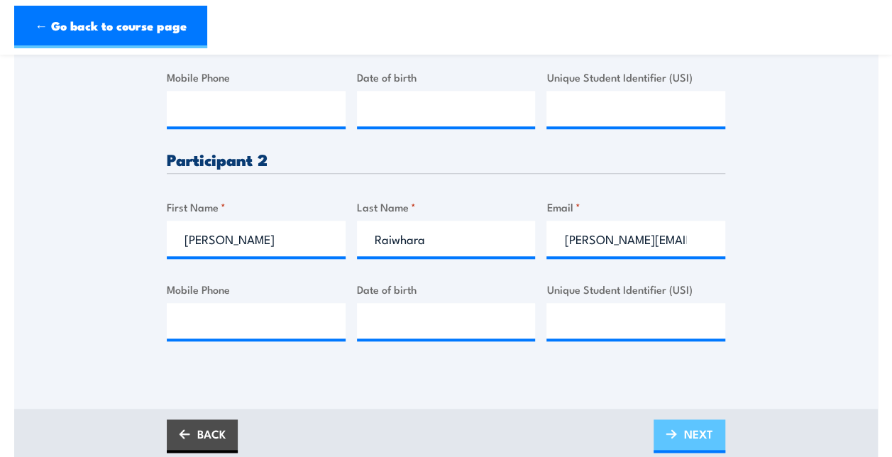
click at [669, 444] on link "NEXT" at bounding box center [690, 435] width 72 height 33
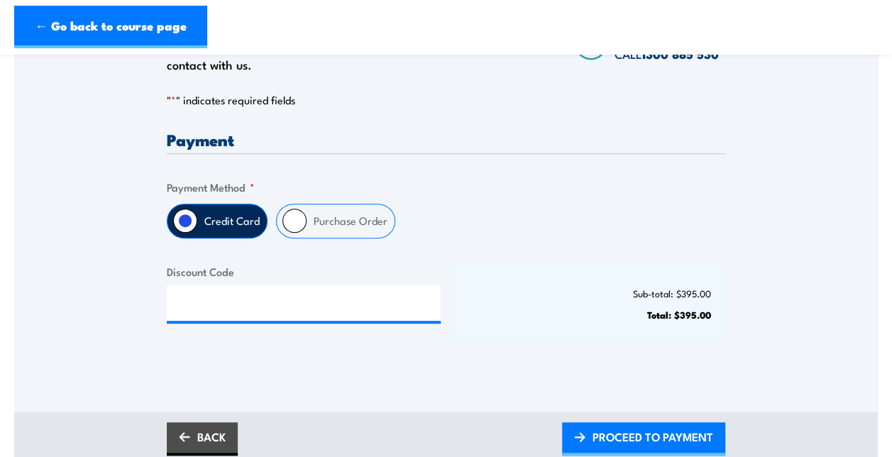
scroll to position [284, 0]
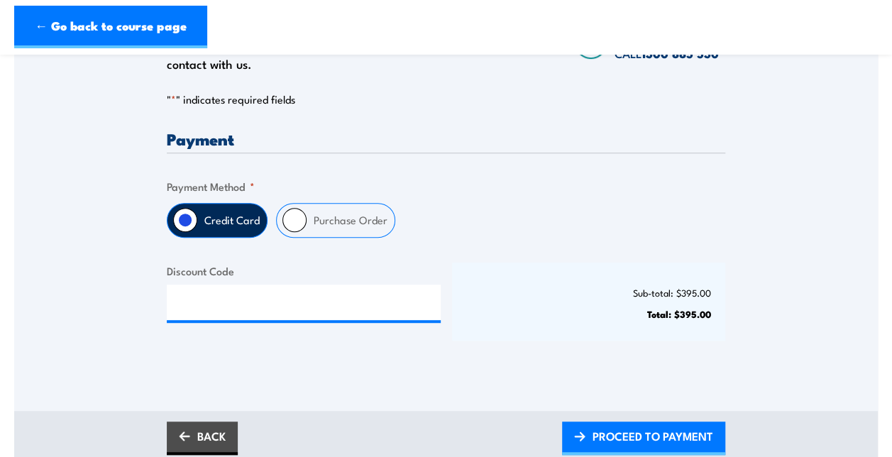
click at [309, 217] on label "Purchase Order" at bounding box center [351, 220] width 88 height 33
click at [307, 217] on input "Purchase Order" at bounding box center [294, 220] width 24 height 24
radio input "true"
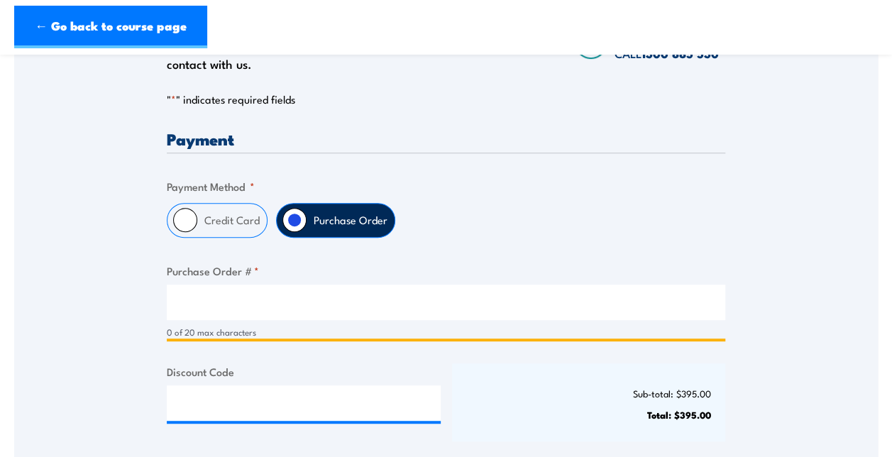
click at [307, 292] on input "Purchase Order # *" at bounding box center [446, 302] width 559 height 35
paste input "73 113 486 374"
type input "73 113 486 374"
drag, startPoint x: 340, startPoint y: 300, endPoint x: 68, endPoint y: 317, distance: 272.3
click at [68, 317] on div "Only approved companies can use purchase orders. If you would like to become ap…" at bounding box center [446, 216] width 864 height 511
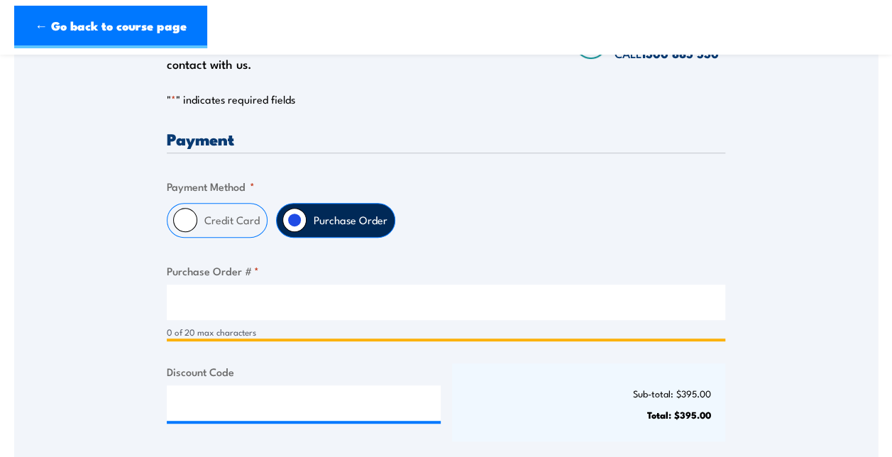
paste input "200773904"
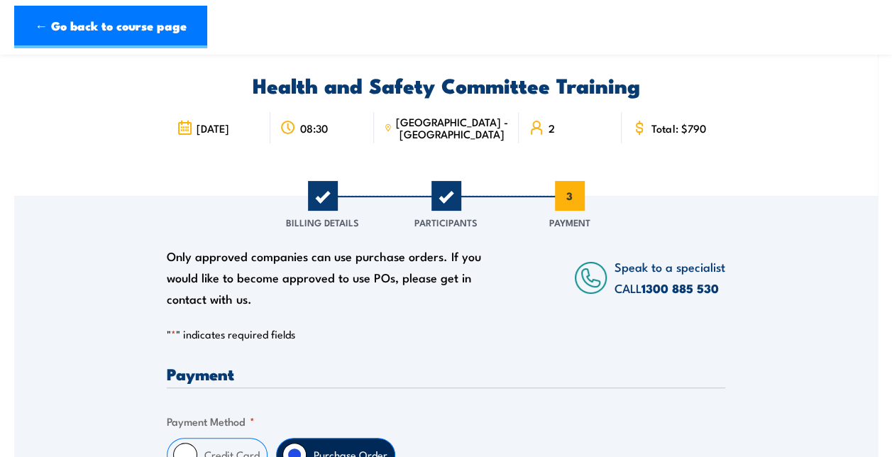
scroll to position [48, 0]
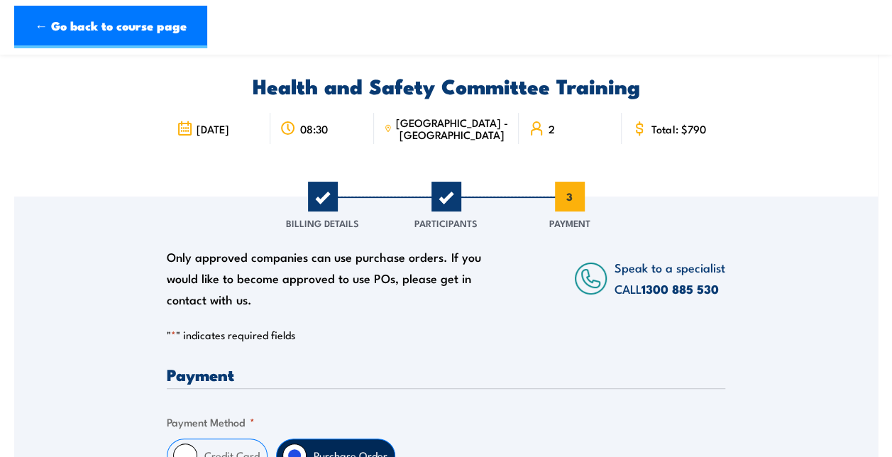
type input "200773904"
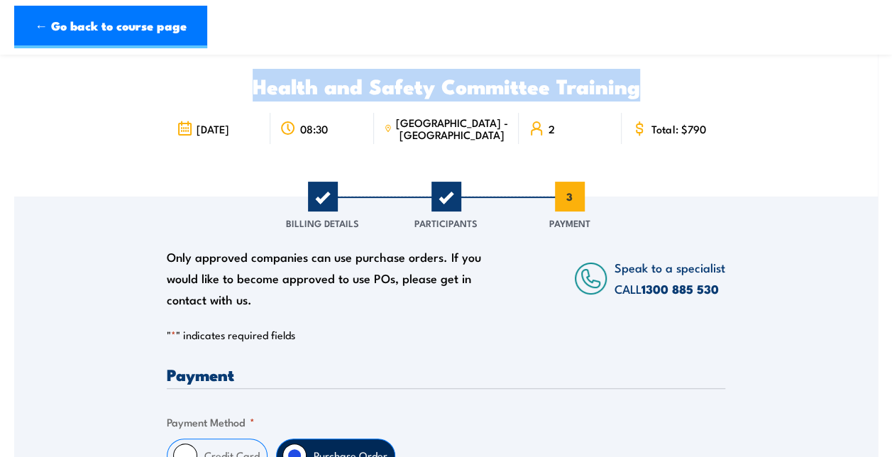
drag, startPoint x: 249, startPoint y: 92, endPoint x: 635, endPoint y: 89, distance: 385.4
click at [635, 89] on h2 "Health and Safety Committee Training" at bounding box center [446, 85] width 559 height 18
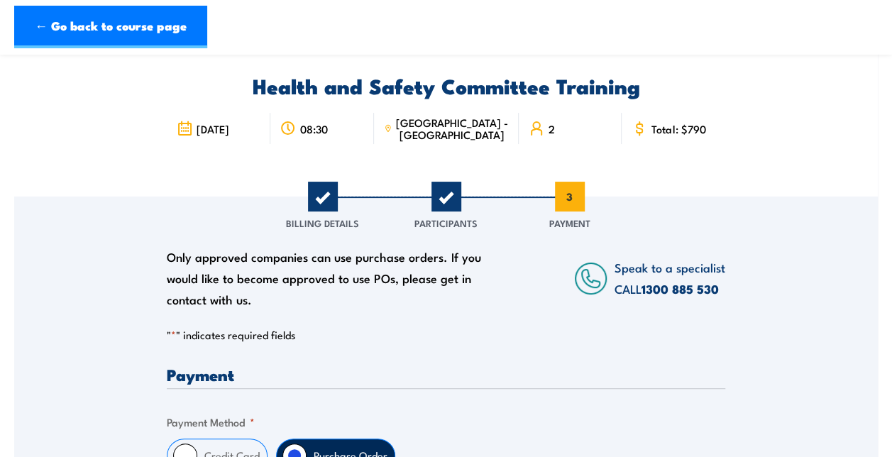
drag, startPoint x: 635, startPoint y: 89, endPoint x: 744, endPoint y: 158, distance: 128.8
click at [744, 158] on div "Health and Safety Committee Training 8 December 2025 08:30 2" at bounding box center [446, 111] width 864 height 171
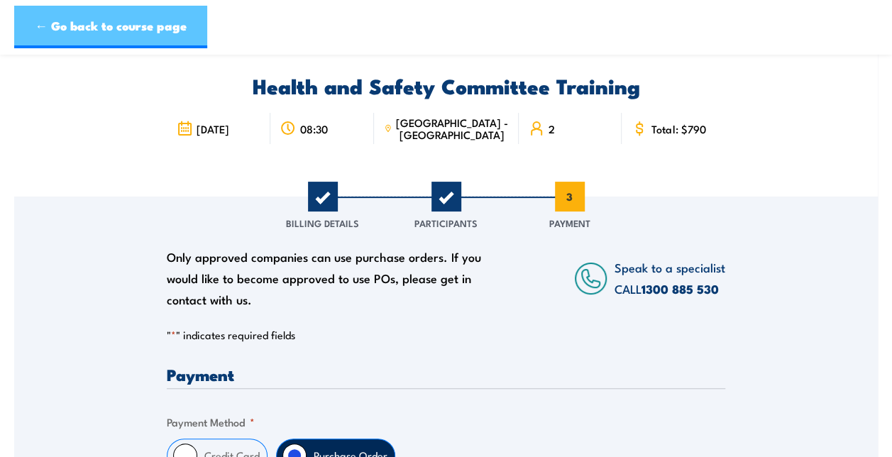
click at [163, 27] on link "← Go back to course page" at bounding box center [110, 27] width 193 height 43
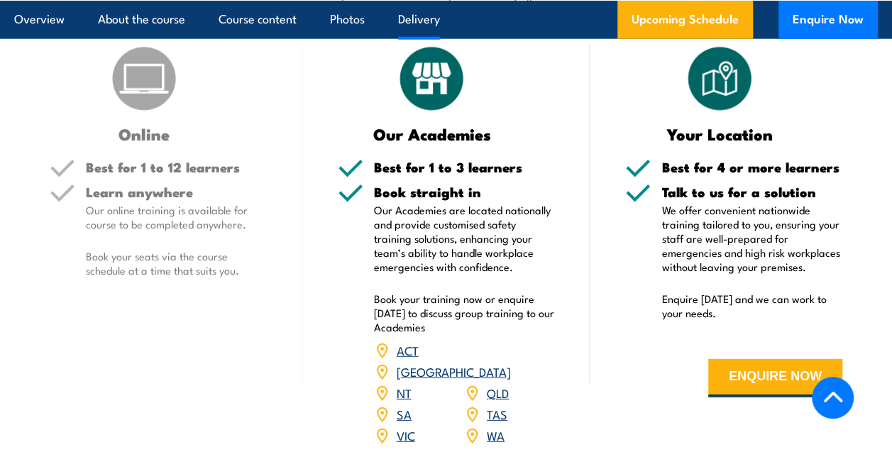
scroll to position [1811, 0]
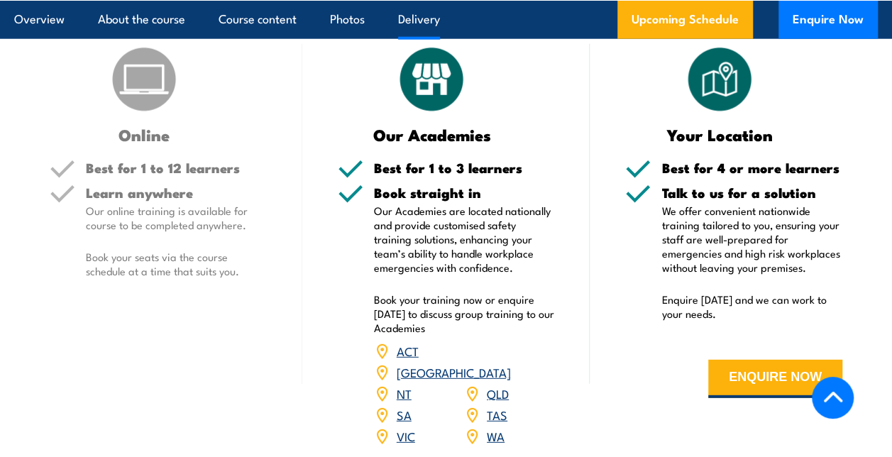
click at [504, 363] on link "NSW" at bounding box center [454, 371] width 114 height 17
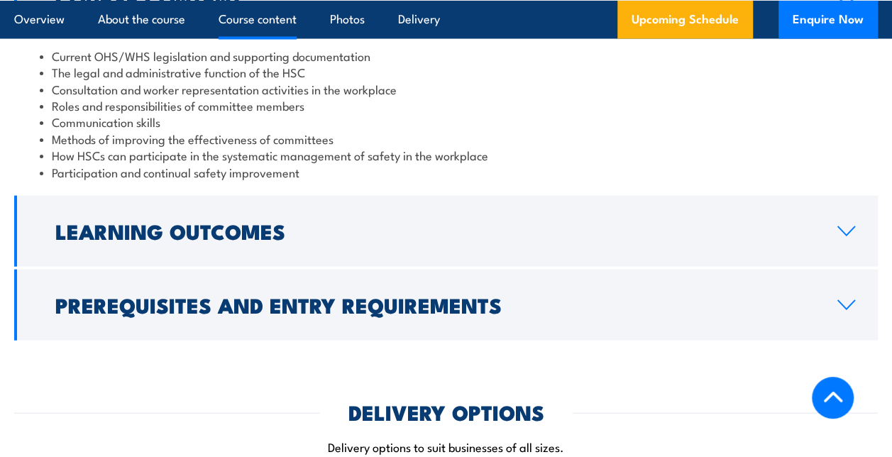
scroll to position [1368, 0]
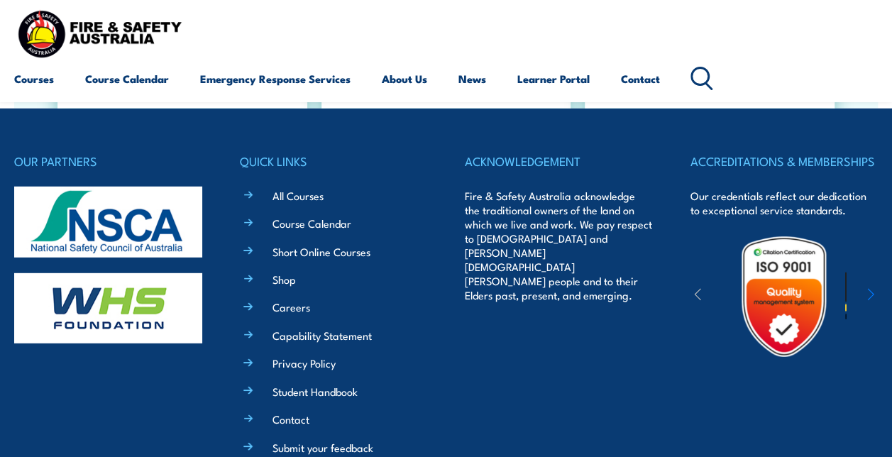
scroll to position [4571, 0]
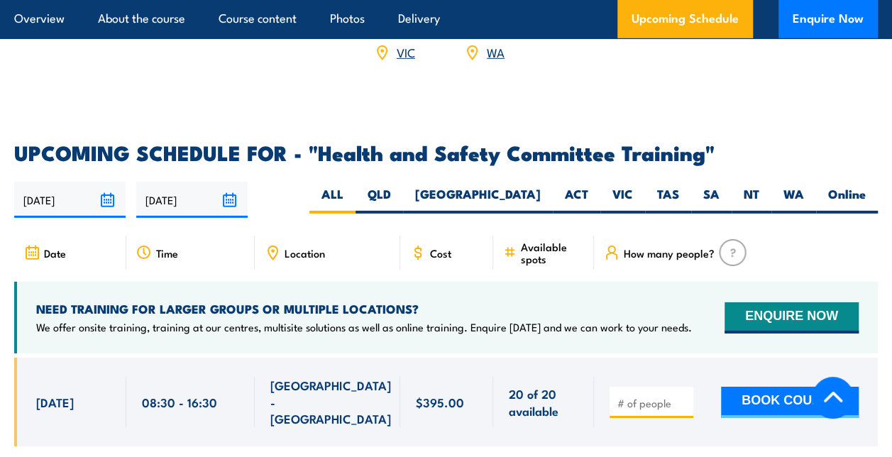
scroll to position [2197, 0]
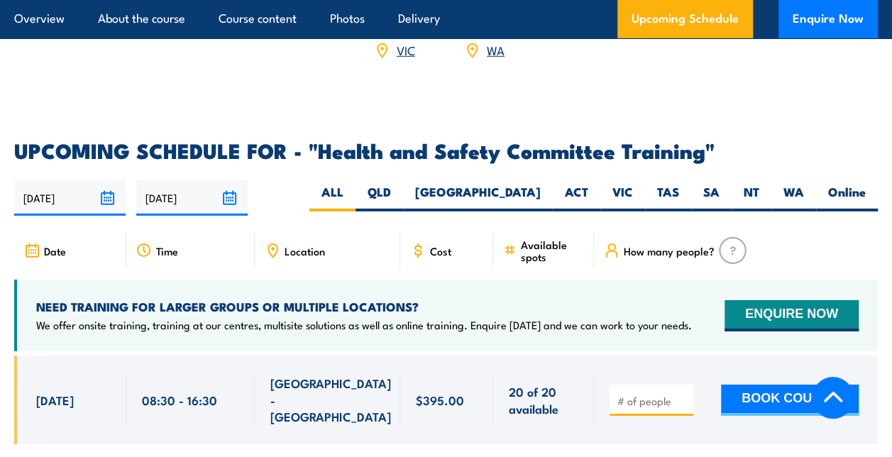
click at [507, 299] on h4 "NEED TRAINING FOR LARGER GROUPS OR MULTIPLE LOCATIONS?" at bounding box center [364, 307] width 656 height 16
click at [529, 184] on label "[GEOGRAPHIC_DATA]" at bounding box center [478, 198] width 150 height 28
click at [541, 184] on input "[GEOGRAPHIC_DATA]" at bounding box center [545, 188] width 9 height 9
radio input "true"
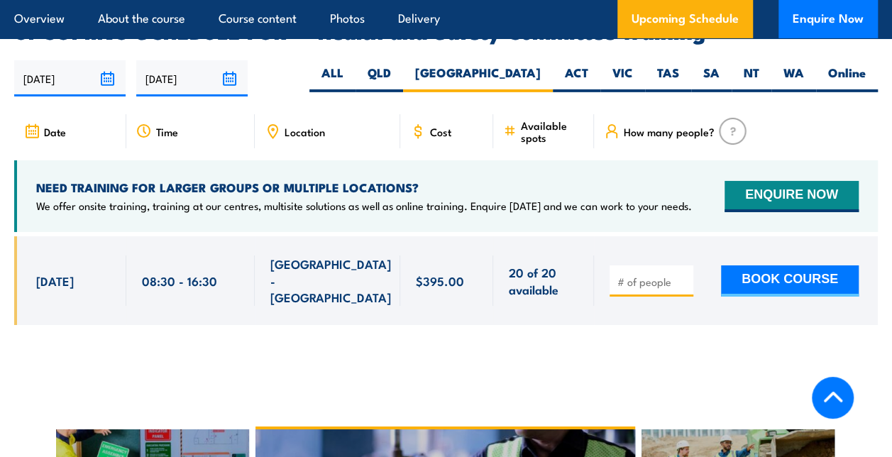
click at [650, 275] on input "number" at bounding box center [652, 282] width 71 height 14
click at [680, 275] on input "1" at bounding box center [652, 282] width 71 height 14
type input "2"
click at [680, 275] on input "2" at bounding box center [652, 282] width 71 height 14
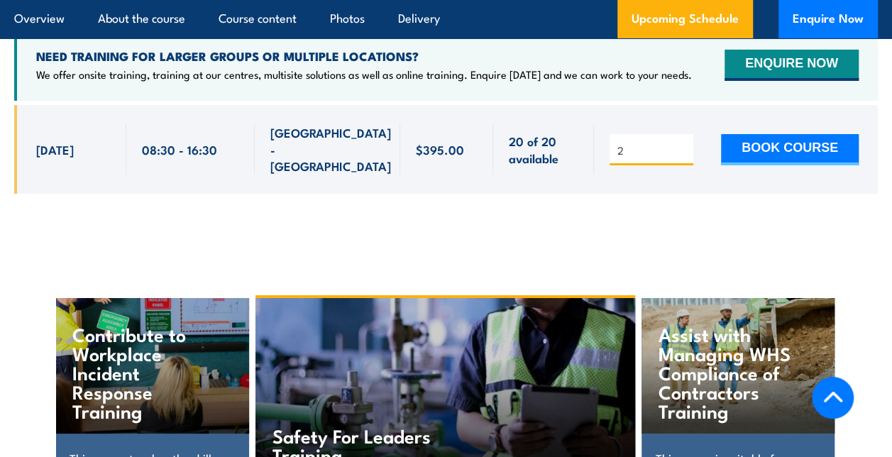
scroll to position [2449, 0]
